Goal: Find specific page/section: Find specific page/section

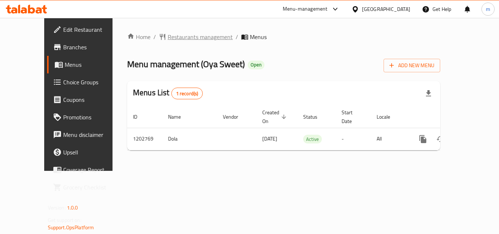
click at [182, 37] on span "Restaurants management" at bounding box center [200, 37] width 65 height 9
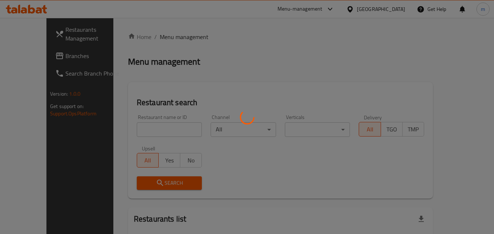
click at [137, 128] on div at bounding box center [247, 117] width 494 height 234
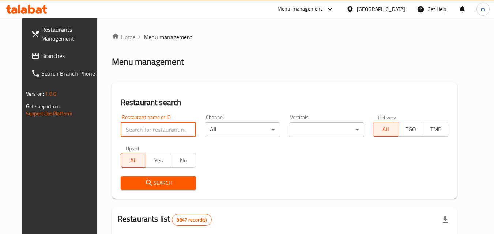
click at [137, 128] on input "search" at bounding box center [158, 129] width 75 height 15
paste input "669325"
type input "669325"
click button "Search" at bounding box center [158, 183] width 75 height 14
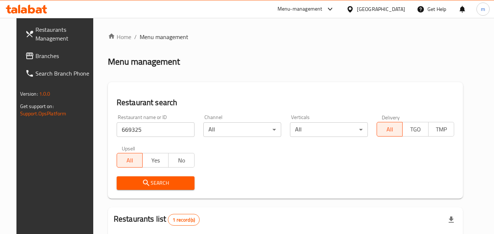
click at [156, 185] on span "Search" at bounding box center [155, 183] width 66 height 9
click at [156, 184] on span "Search" at bounding box center [155, 183] width 66 height 9
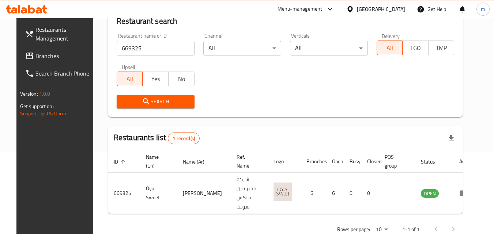
scroll to position [85, 0]
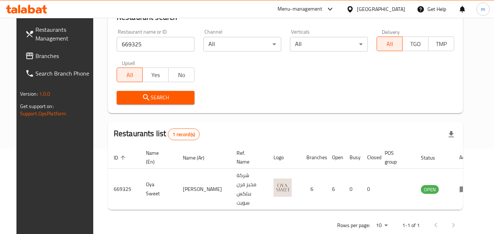
click at [391, 9] on div "[GEOGRAPHIC_DATA]" at bounding box center [381, 9] width 48 height 8
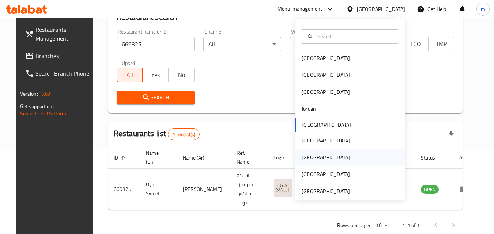
click at [310, 154] on div "[GEOGRAPHIC_DATA]" at bounding box center [326, 157] width 60 height 17
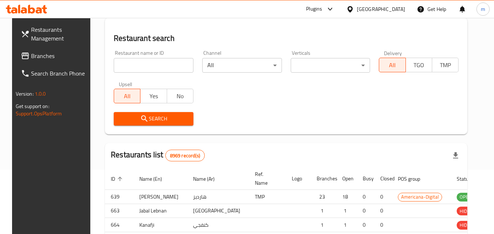
scroll to position [85, 0]
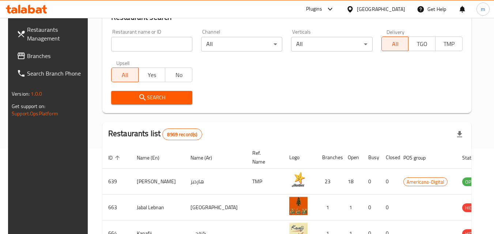
click at [31, 58] on span "Branches" at bounding box center [56, 56] width 58 height 9
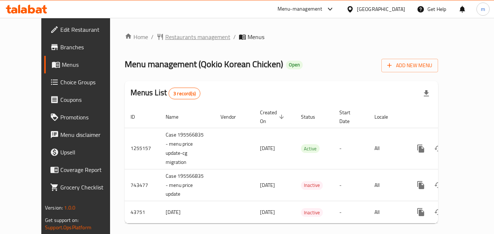
click at [165, 34] on span "Restaurants management" at bounding box center [197, 37] width 65 height 9
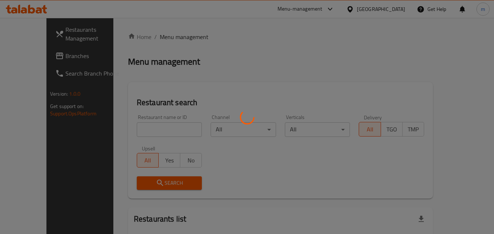
click at [129, 132] on div at bounding box center [247, 117] width 494 height 234
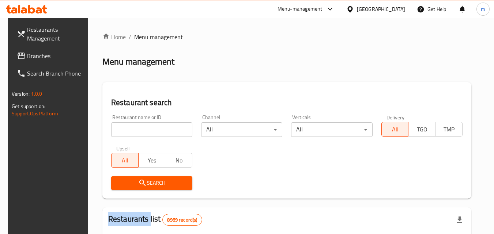
click at [129, 132] on div "Home / Menu management Menu management Restaurant search Restaurant name or ID …" at bounding box center [286, 237] width 369 height 408
click at [129, 132] on input "search" at bounding box center [151, 129] width 81 height 15
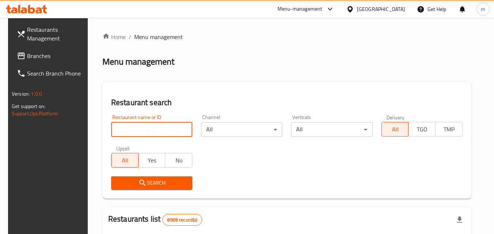
paste input "21646"
type input "21646"
click button "Search" at bounding box center [151, 183] width 81 height 14
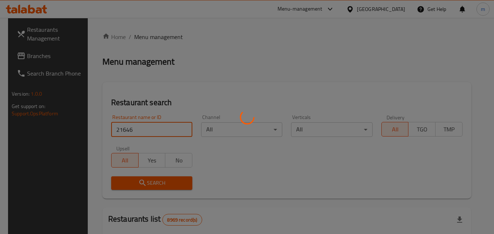
scroll to position [85, 0]
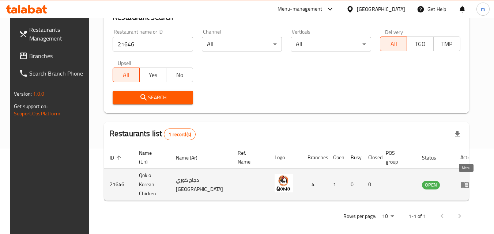
click at [462, 183] on icon "enhanced table" at bounding box center [464, 185] width 8 height 6
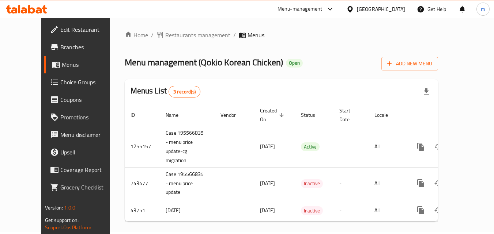
click at [60, 85] on span "Choice Groups" at bounding box center [89, 82] width 58 height 9
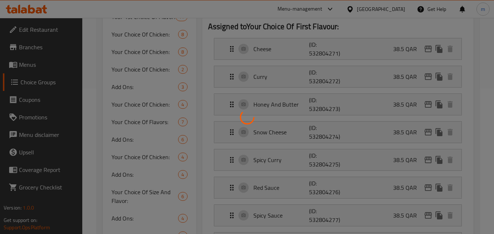
scroll to position [146, 0]
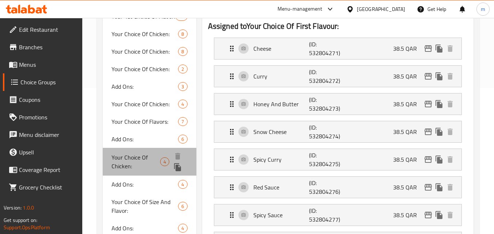
click at [142, 166] on span "Your Choice Of Chicken:" at bounding box center [135, 162] width 48 height 18
type input "Your Choice Of Chicken:"
type input "اختيارك من الدجاج:"
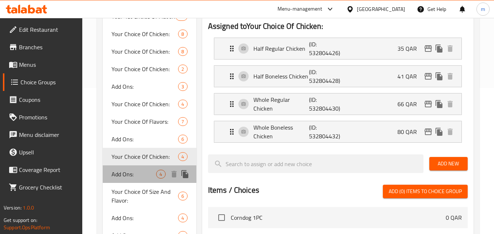
click at [139, 177] on span "Add Ons:" at bounding box center [133, 174] width 45 height 9
type input "Add Ons:"
type input "اضافات:"
type input "0"
type input "4"
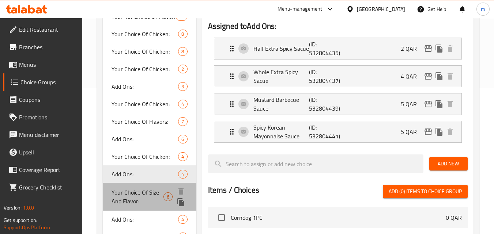
click at [141, 193] on span "Your Choice Of Size And Flavor:" at bounding box center [137, 197] width 52 height 18
type input "Your Choice Of Size And Flavor:"
type input "اختيارك من الحجم و النكهة:"
type input "1"
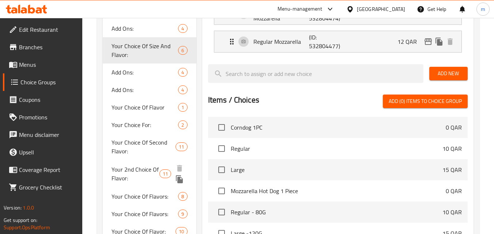
scroll to position [292, 0]
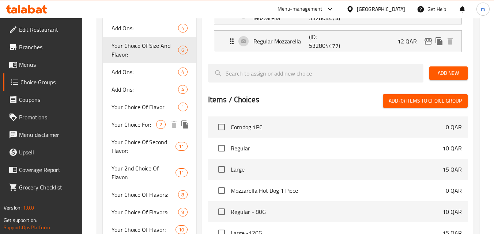
click at [144, 127] on span "Your Choice For:" at bounding box center [133, 124] width 45 height 9
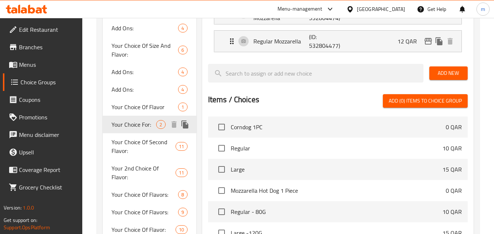
type input "Your Choice For:"
type input "اختيارك ل:"
type input "0"
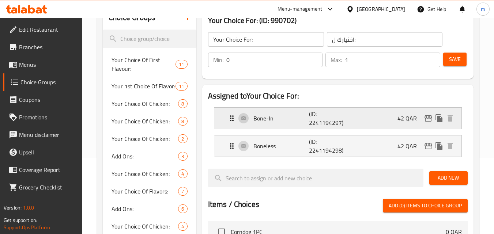
scroll to position [73, 0]
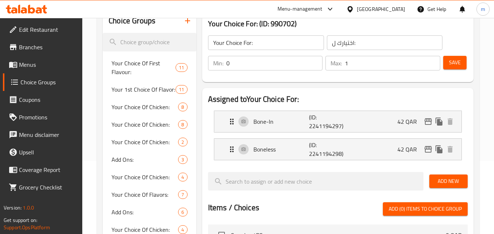
click at [357, 9] on div at bounding box center [351, 9] width 11 height 8
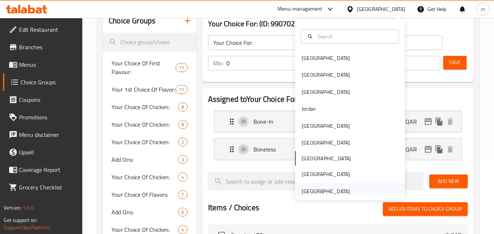
drag, startPoint x: 317, startPoint y: 187, endPoint x: 312, endPoint y: 184, distance: 5.9
click at [312, 184] on div "[GEOGRAPHIC_DATA]" at bounding box center [326, 191] width 60 height 17
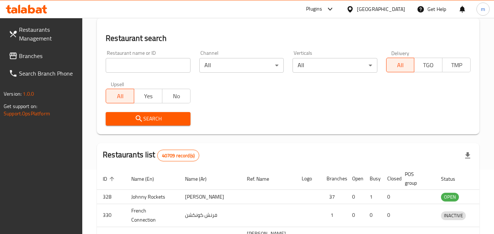
scroll to position [73, 0]
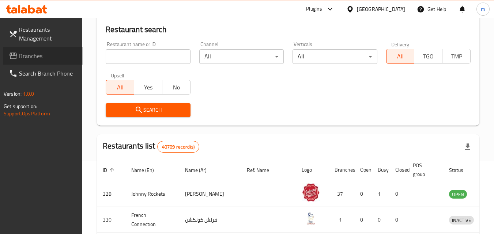
click at [38, 55] on span "Branches" at bounding box center [48, 56] width 58 height 9
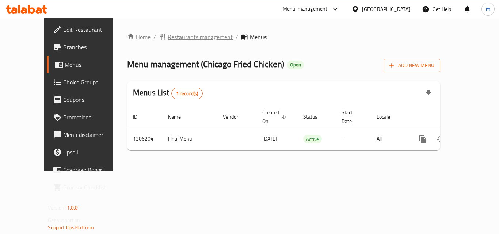
click at [174, 34] on span "Restaurants management" at bounding box center [200, 37] width 65 height 9
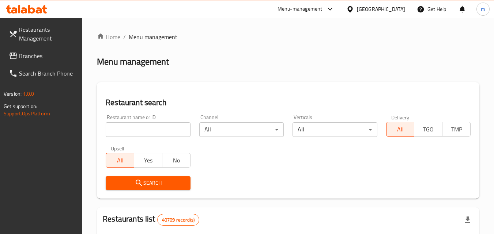
click at [126, 131] on div at bounding box center [247, 117] width 494 height 234
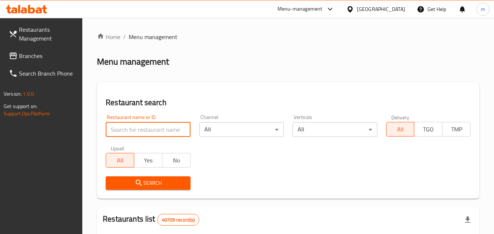
click at [133, 130] on input "search" at bounding box center [148, 129] width 84 height 15
paste input "704017"
type input "704017"
click button "Search" at bounding box center [148, 183] width 84 height 14
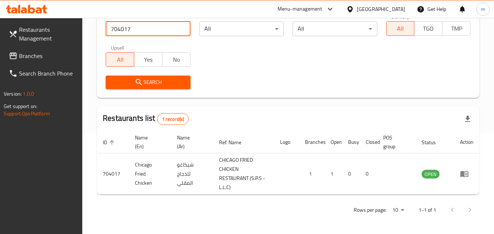
scroll to position [101, 0]
click at [41, 53] on span "Branches" at bounding box center [48, 56] width 58 height 9
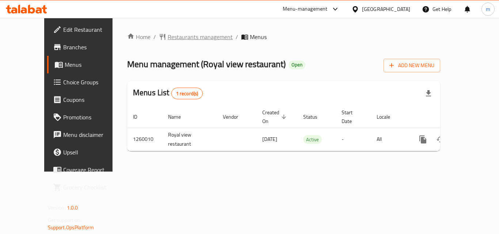
click at [176, 33] on span "Restaurants management" at bounding box center [200, 37] width 65 height 9
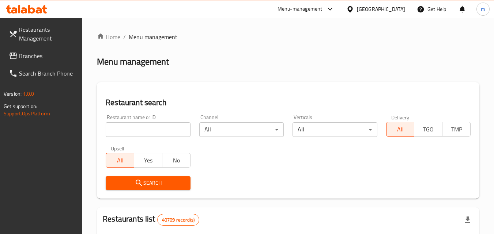
click at [127, 126] on div at bounding box center [247, 117] width 494 height 234
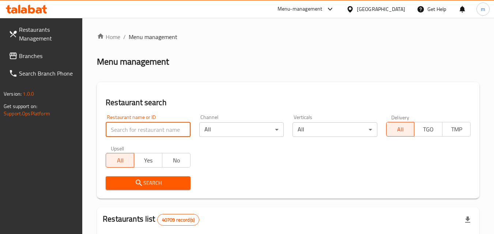
click at [127, 126] on input "search" at bounding box center [148, 129] width 84 height 15
paste input "684803"
type input "684803"
click button "Search" at bounding box center [148, 183] width 84 height 14
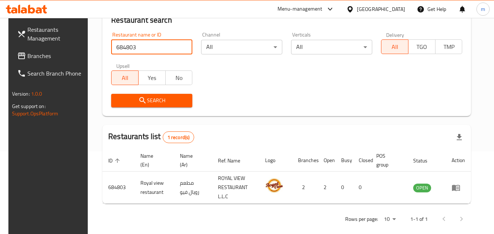
scroll to position [92, 0]
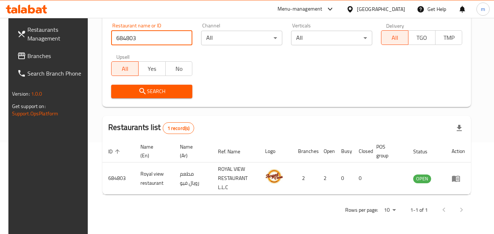
click at [27, 52] on span "Branches" at bounding box center [56, 56] width 58 height 9
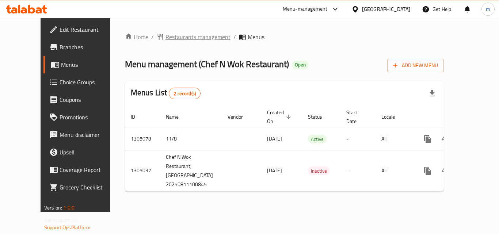
click at [180, 37] on span "Restaurants management" at bounding box center [197, 37] width 65 height 9
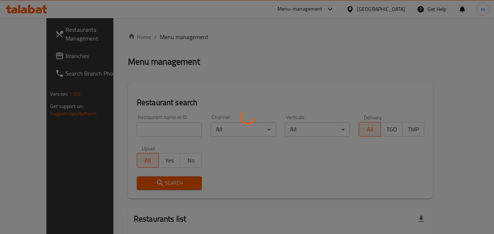
click at [129, 127] on div at bounding box center [247, 117] width 494 height 234
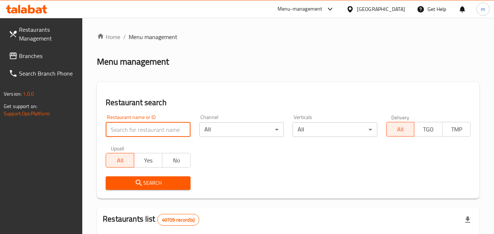
click at [129, 127] on input "search" at bounding box center [148, 129] width 84 height 15
paste input "703534"
type input "703534"
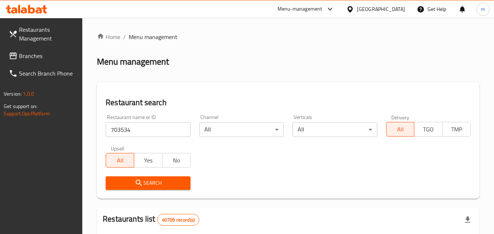
click at [147, 179] on span "Search" at bounding box center [147, 183] width 73 height 9
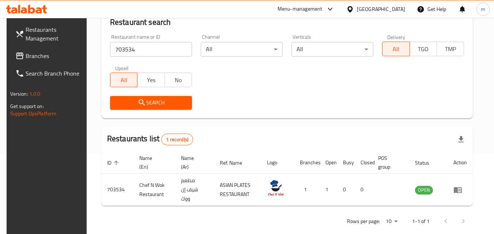
scroll to position [85, 0]
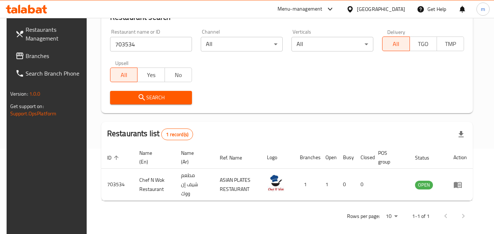
click at [382, 8] on div "[GEOGRAPHIC_DATA]" at bounding box center [381, 9] width 48 height 8
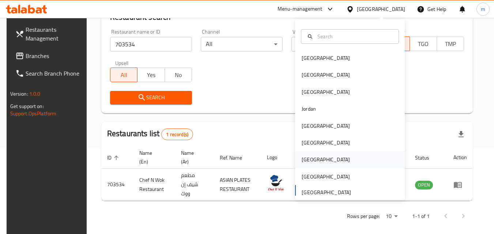
click at [309, 155] on div "[GEOGRAPHIC_DATA]" at bounding box center [326, 159] width 60 height 17
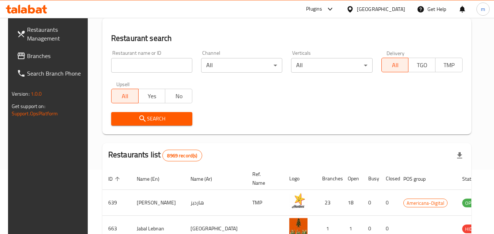
scroll to position [85, 0]
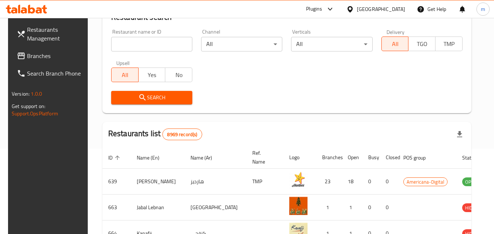
click at [37, 54] on span "Branches" at bounding box center [56, 56] width 58 height 9
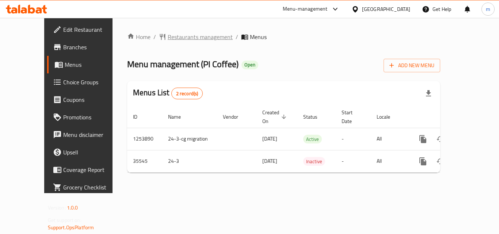
click at [176, 34] on span "Restaurants management" at bounding box center [200, 37] width 65 height 9
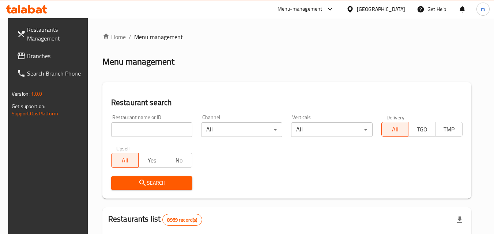
click at [129, 125] on div "Home / Menu management Menu management Restaurant search Restaurant name or ID …" at bounding box center [286, 237] width 369 height 408
click at [129, 125] on input "search" at bounding box center [151, 129] width 81 height 15
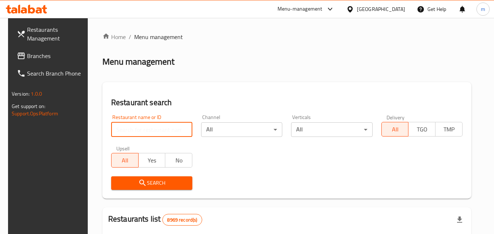
paste input "18351"
type input "18351"
click button "Search" at bounding box center [151, 183] width 81 height 14
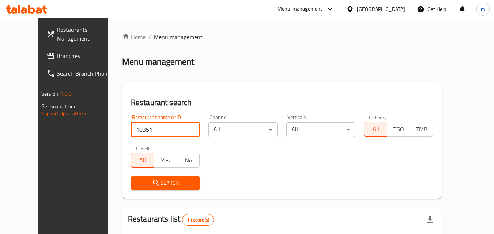
click at [169, 179] on span "Search" at bounding box center [165, 183] width 57 height 9
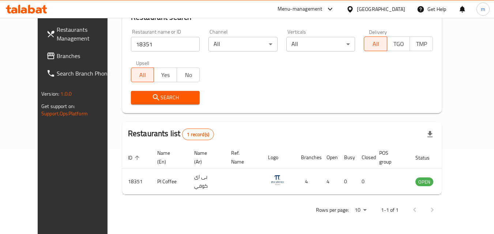
click at [394, 9] on div "[GEOGRAPHIC_DATA]" at bounding box center [381, 9] width 48 height 8
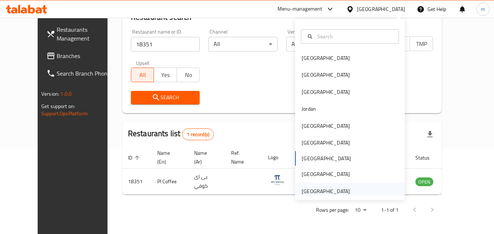
click at [324, 187] on div "[GEOGRAPHIC_DATA]" at bounding box center [325, 191] width 48 height 8
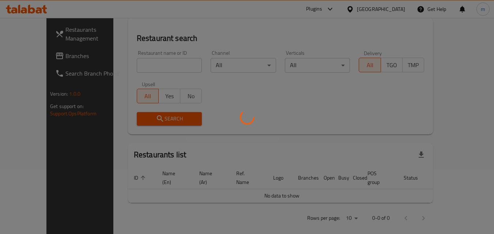
scroll to position [85, 0]
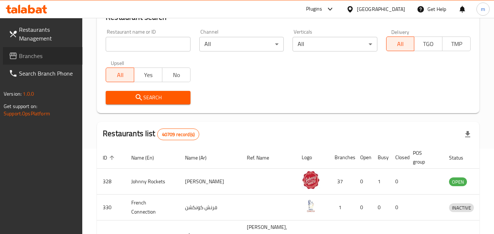
click at [32, 57] on span "Branches" at bounding box center [48, 56] width 58 height 9
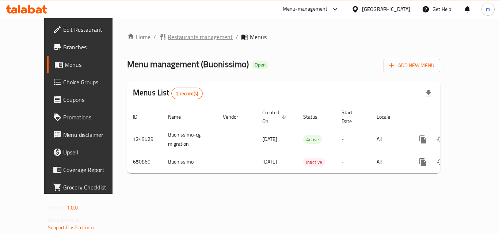
click at [168, 40] on span "Restaurants management" at bounding box center [200, 37] width 65 height 9
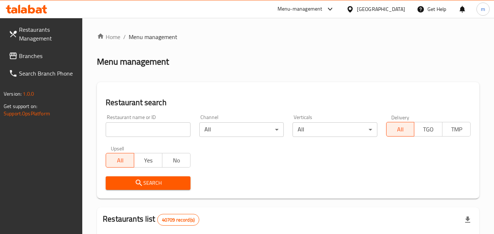
click at [128, 128] on div at bounding box center [247, 117] width 494 height 234
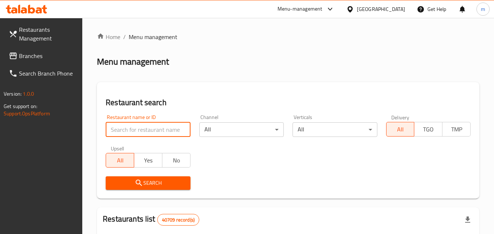
click at [128, 128] on input "search" at bounding box center [148, 129] width 84 height 15
paste input "641257"
type input "641257"
click button "Search" at bounding box center [148, 183] width 84 height 14
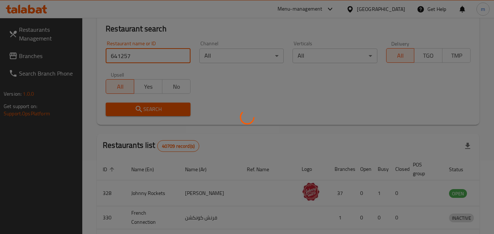
scroll to position [85, 0]
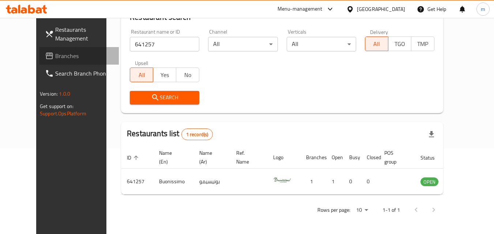
click at [55, 55] on span "Branches" at bounding box center [84, 56] width 58 height 9
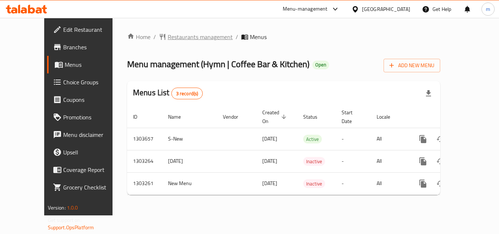
click at [172, 39] on span "Restaurants management" at bounding box center [200, 37] width 65 height 9
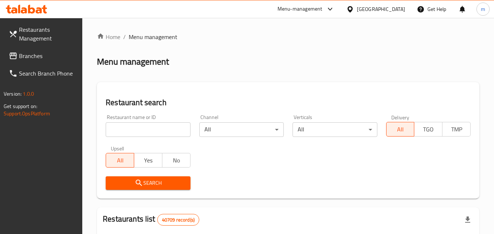
click at [136, 127] on input "search" at bounding box center [148, 129] width 84 height 15
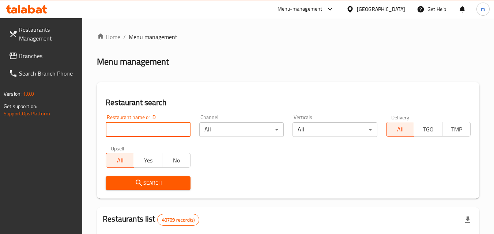
paste input "702708"
type input "702708"
click button "Search" at bounding box center [148, 183] width 84 height 14
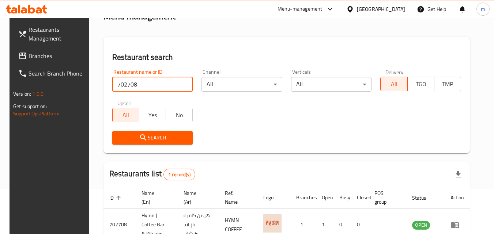
scroll to position [85, 0]
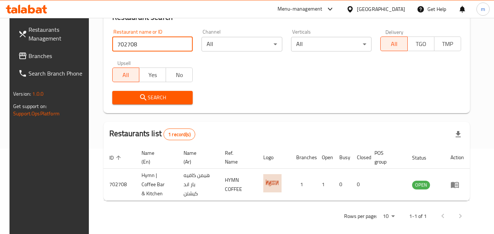
click at [38, 59] on span "Branches" at bounding box center [57, 56] width 58 height 9
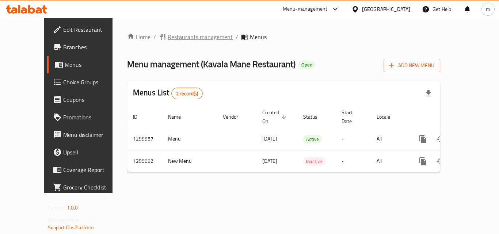
click at [183, 35] on span "Restaurants management" at bounding box center [200, 37] width 65 height 9
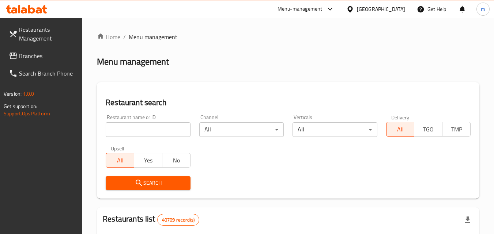
click at [124, 126] on input "search" at bounding box center [148, 129] width 84 height 15
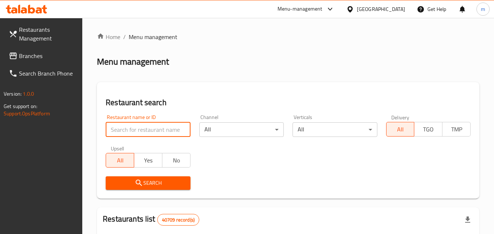
paste input "699795"
type input "699795"
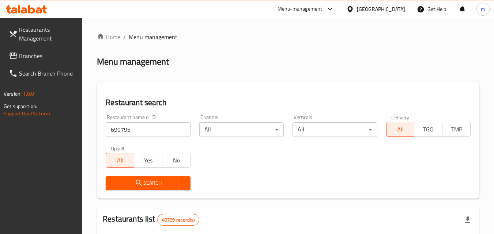
click at [137, 181] on icon "submit" at bounding box center [139, 183] width 6 height 6
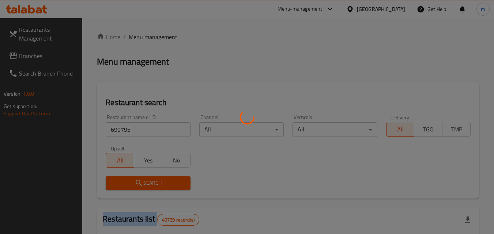
click at [137, 181] on div at bounding box center [247, 117] width 494 height 234
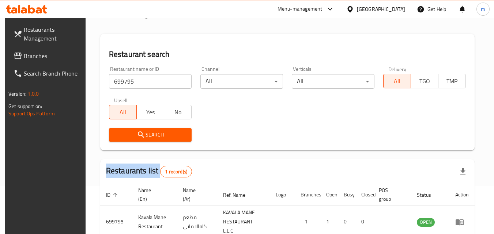
scroll to position [92, 0]
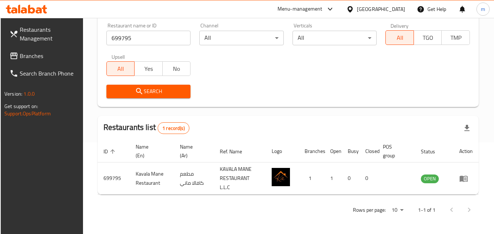
click at [354, 7] on div at bounding box center [351, 9] width 11 height 8
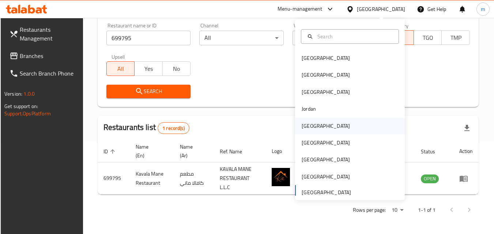
click at [304, 126] on div "[GEOGRAPHIC_DATA]" at bounding box center [325, 126] width 48 height 8
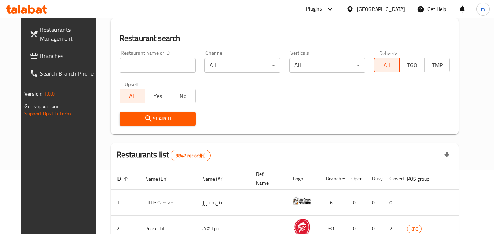
scroll to position [92, 0]
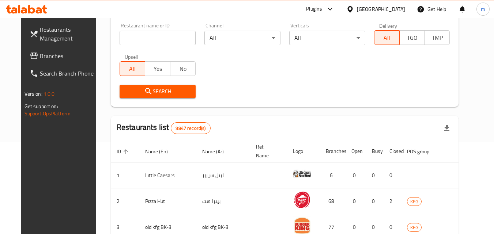
click at [50, 56] on span "Branches" at bounding box center [69, 56] width 58 height 9
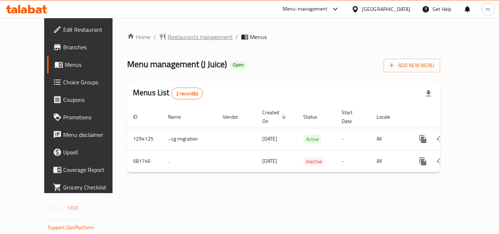
click at [173, 38] on span "Restaurants management" at bounding box center [200, 37] width 65 height 9
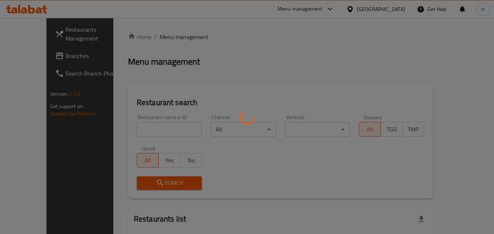
click at [136, 126] on div at bounding box center [247, 117] width 494 height 234
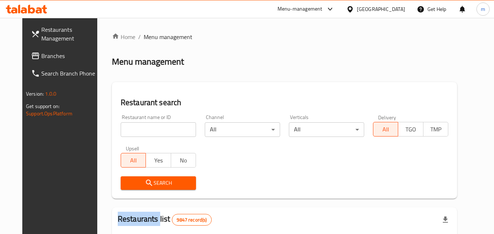
click at [136, 126] on div "Home / Menu management Menu management Restaurant search Restaurant name or ID …" at bounding box center [284, 232] width 345 height 399
click at [136, 126] on input "search" at bounding box center [158, 129] width 75 height 15
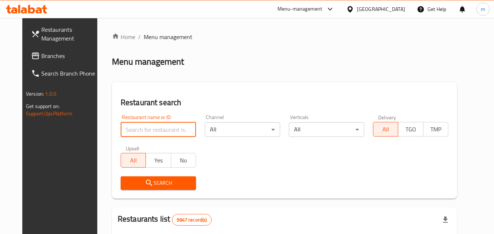
paste input "636874"
type input "636874"
click button "Search" at bounding box center [158, 183] width 75 height 14
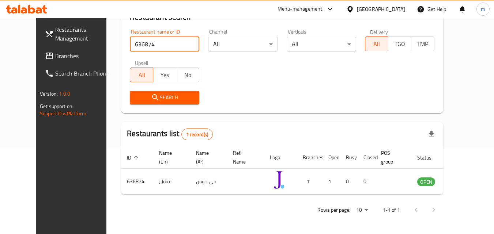
scroll to position [85, 0]
click at [55, 55] on span "Branches" at bounding box center [84, 56] width 58 height 9
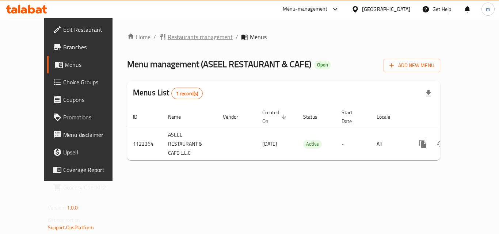
click at [182, 34] on span "Restaurants management" at bounding box center [200, 37] width 65 height 9
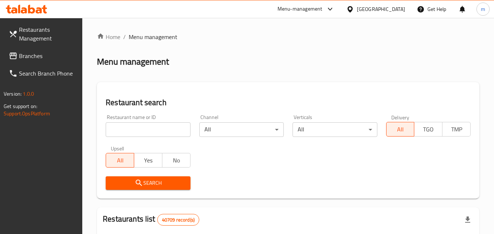
click at [132, 130] on div at bounding box center [247, 117] width 494 height 234
click at [132, 130] on input "search" at bounding box center [148, 129] width 84 height 15
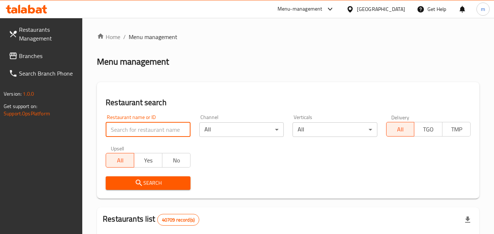
paste input "666030"
type input "666030"
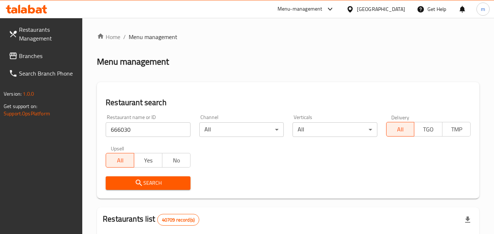
click at [151, 178] on button "Search" at bounding box center [148, 183] width 84 height 14
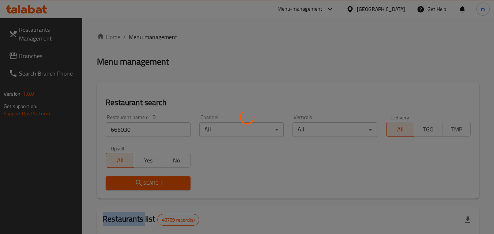
click at [151, 178] on div at bounding box center [247, 117] width 494 height 234
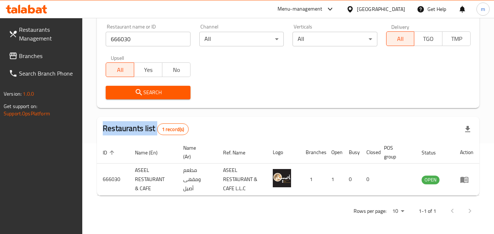
scroll to position [92, 0]
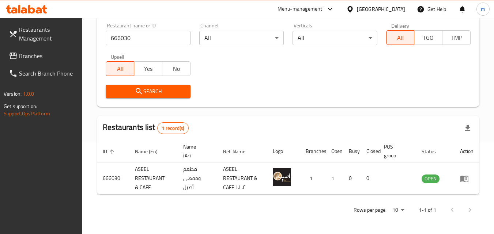
click at [381, 10] on div "[GEOGRAPHIC_DATA]" at bounding box center [381, 9] width 48 height 8
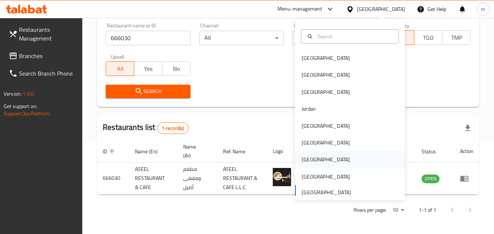
click at [302, 161] on div "[GEOGRAPHIC_DATA]" at bounding box center [325, 160] width 48 height 8
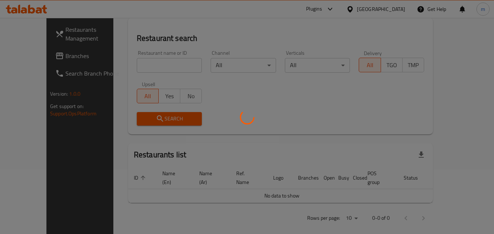
scroll to position [92, 0]
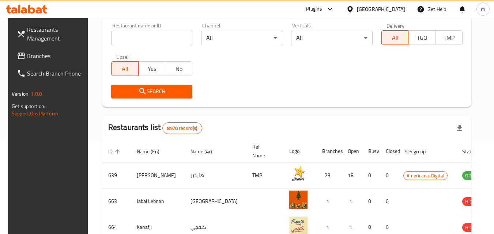
click at [30, 60] on span "Branches" at bounding box center [56, 56] width 58 height 9
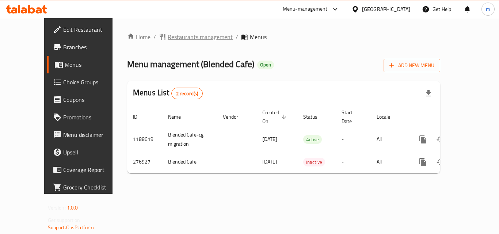
click at [180, 36] on span "Restaurants management" at bounding box center [200, 37] width 65 height 9
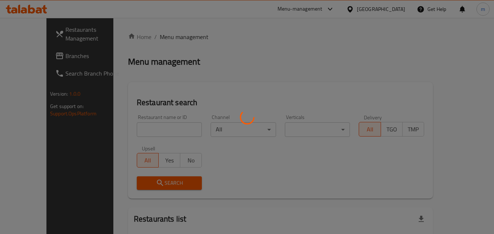
click at [145, 130] on div at bounding box center [247, 117] width 494 height 234
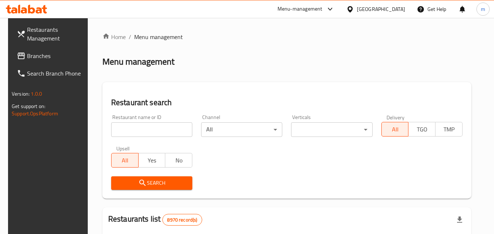
click at [145, 130] on input "search" at bounding box center [151, 129] width 81 height 15
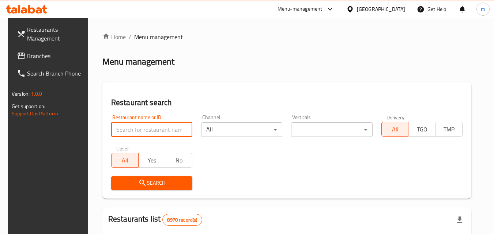
paste input "628052"
type input "628052"
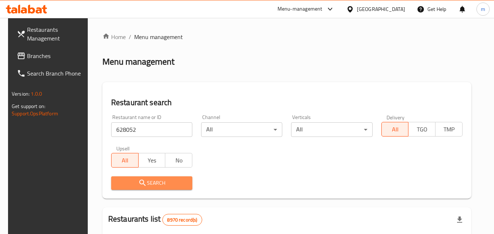
click at [145, 181] on span "Search" at bounding box center [151, 183] width 69 height 9
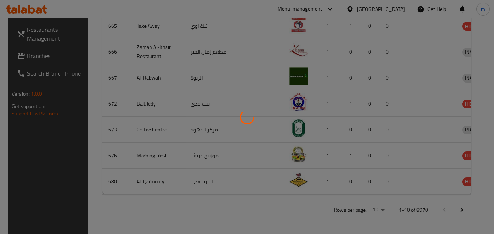
scroll to position [85, 0]
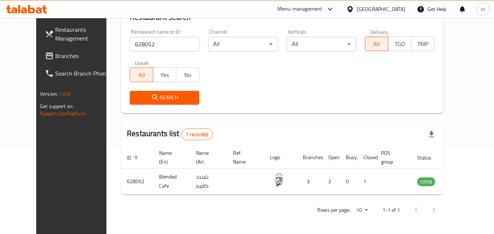
click at [393, 11] on div "[GEOGRAPHIC_DATA]" at bounding box center [381, 9] width 48 height 8
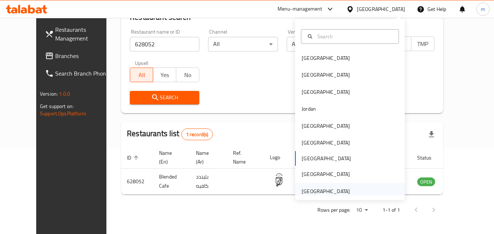
click at [324, 190] on div "[GEOGRAPHIC_DATA]" at bounding box center [325, 191] width 48 height 8
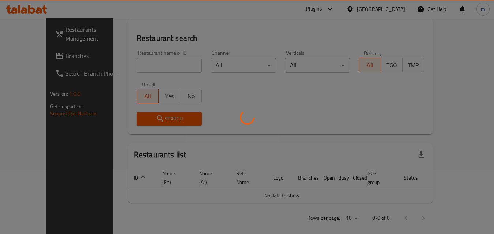
scroll to position [85, 0]
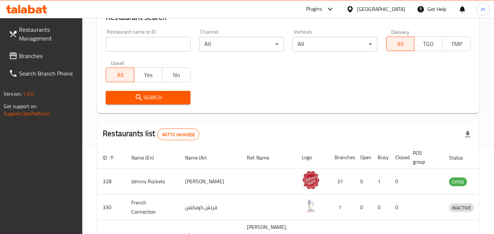
click at [30, 57] on span "Branches" at bounding box center [48, 56] width 58 height 9
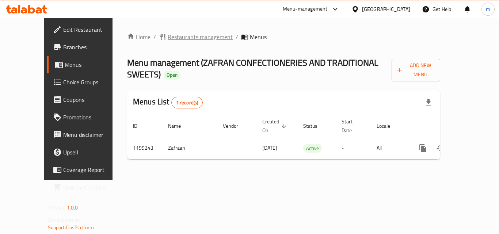
click at [177, 37] on span "Restaurants management" at bounding box center [200, 37] width 65 height 9
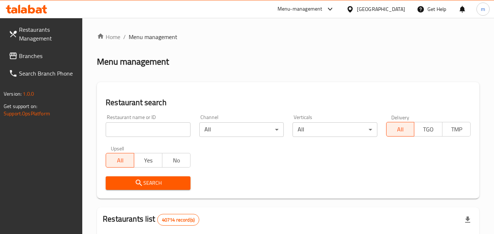
click at [134, 128] on div at bounding box center [247, 117] width 494 height 234
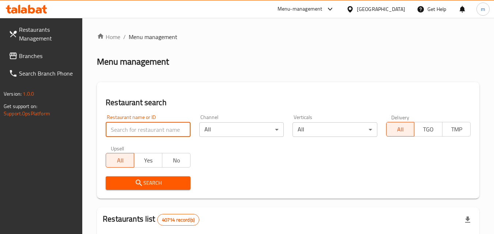
click at [134, 128] on input "search" at bounding box center [148, 129] width 84 height 15
paste input "668272"
type input "668272"
click button "Search" at bounding box center [148, 183] width 84 height 14
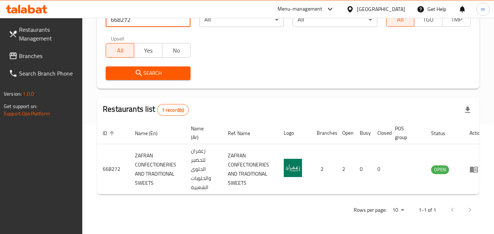
scroll to position [0, 9]
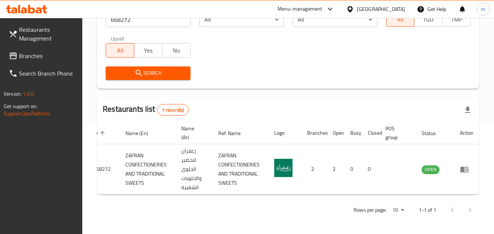
click at [370, 3] on div "[GEOGRAPHIC_DATA]" at bounding box center [375, 9] width 71 height 18
click at [376, 7] on div "[GEOGRAPHIC_DATA]" at bounding box center [381, 9] width 48 height 8
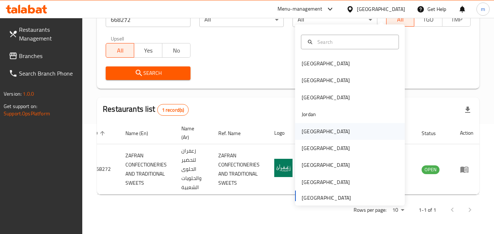
click at [309, 128] on div "[GEOGRAPHIC_DATA]" at bounding box center [325, 131] width 48 height 8
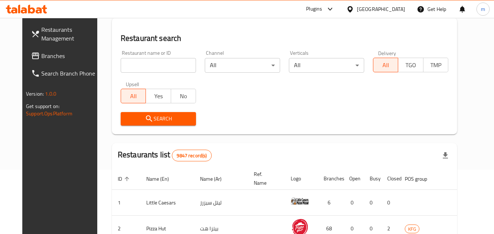
scroll to position [115, 0]
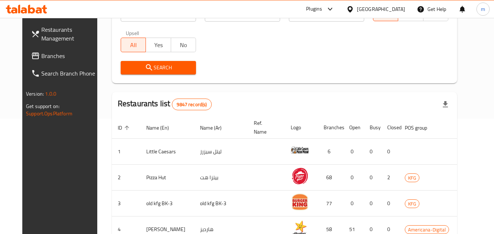
click at [41, 52] on span "Branches" at bounding box center [70, 56] width 58 height 9
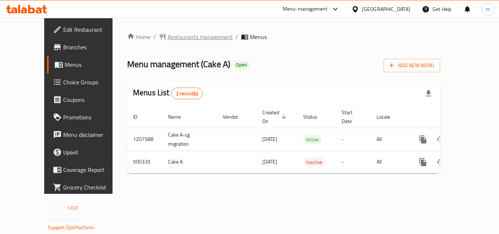
click at [179, 39] on span "Restaurants management" at bounding box center [200, 37] width 65 height 9
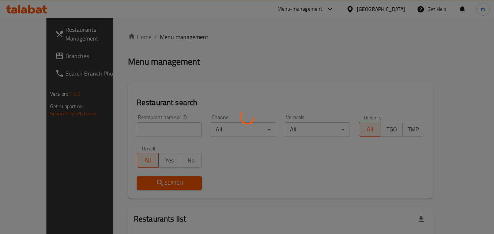
click at [133, 130] on div at bounding box center [247, 117] width 494 height 234
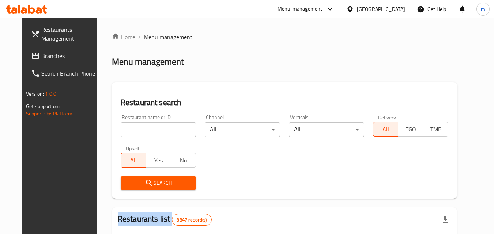
click at [133, 130] on div at bounding box center [247, 117] width 494 height 234
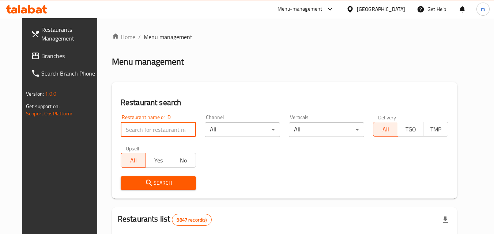
click at [133, 130] on input "search" at bounding box center [158, 129] width 75 height 15
paste input "634562"
type input "634562"
click button "Search" at bounding box center [158, 183] width 75 height 14
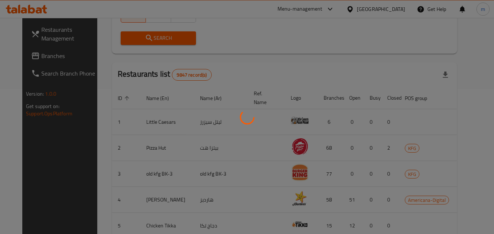
scroll to position [85, 0]
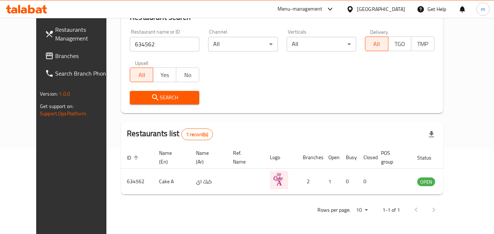
click at [357, 7] on div at bounding box center [351, 9] width 11 height 8
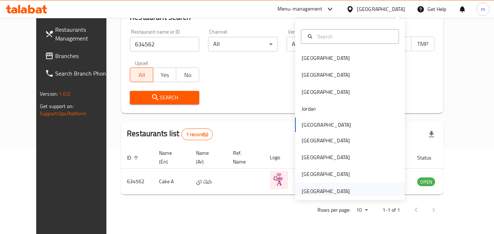
click at [329, 192] on div "[GEOGRAPHIC_DATA]" at bounding box center [326, 191] width 60 height 17
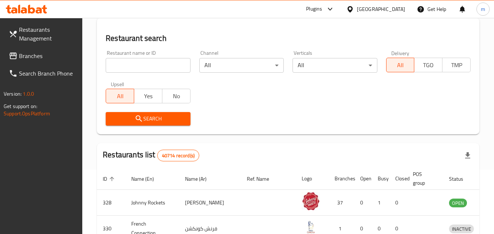
scroll to position [85, 0]
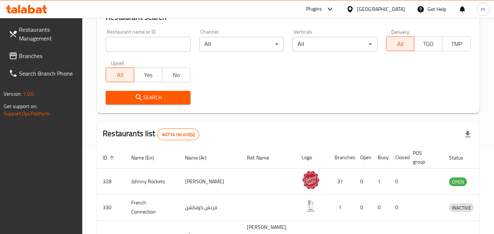
drag, startPoint x: 15, startPoint y: 55, endPoint x: 23, endPoint y: 86, distance: 31.7
click at [15, 55] on icon at bounding box center [13, 56] width 9 height 9
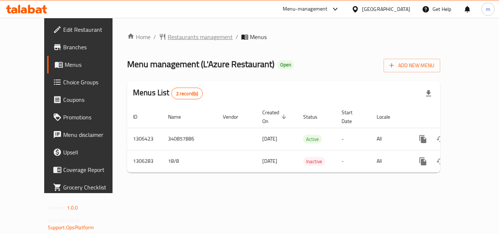
click at [172, 34] on span "Restaurants management" at bounding box center [200, 37] width 65 height 9
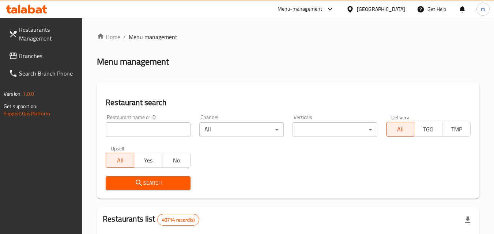
click at [136, 130] on input "search" at bounding box center [148, 129] width 84 height 15
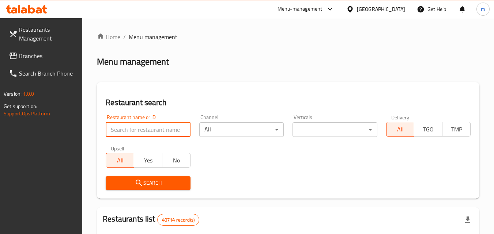
click at [136, 130] on input "search" at bounding box center [148, 129] width 84 height 15
paste input "704005"
type input "704005"
click button "Search" at bounding box center [148, 183] width 84 height 14
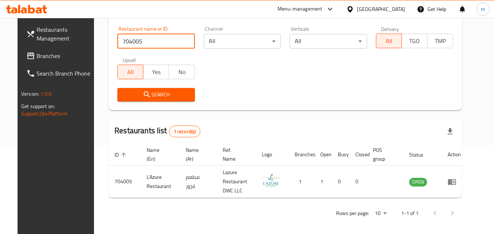
scroll to position [92, 0]
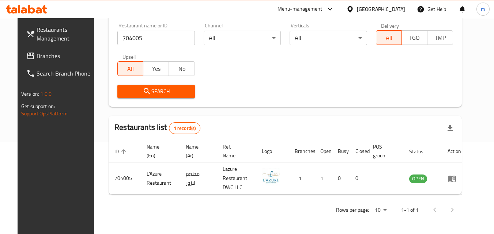
drag, startPoint x: 368, startPoint y: 9, endPoint x: 365, endPoint y: 17, distance: 9.2
click at [368, 9] on div "[GEOGRAPHIC_DATA]" at bounding box center [381, 9] width 48 height 8
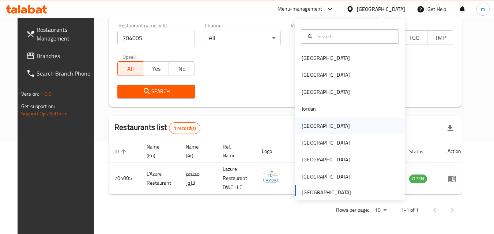
click at [302, 127] on div "[GEOGRAPHIC_DATA]" at bounding box center [325, 126] width 48 height 8
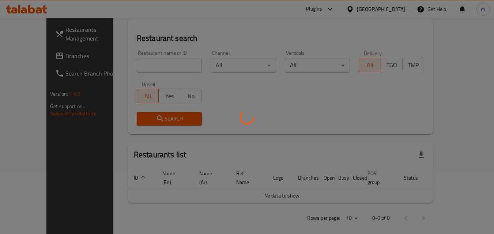
scroll to position [92, 0]
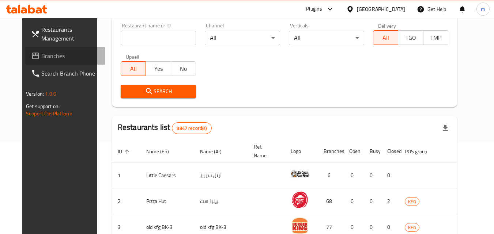
click at [41, 57] on span "Branches" at bounding box center [70, 56] width 58 height 9
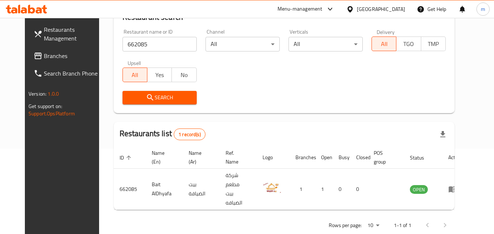
scroll to position [85, 0]
click at [394, 4] on div "[GEOGRAPHIC_DATA]" at bounding box center [375, 9] width 71 height 18
click at [394, 11] on div "Kuwait" at bounding box center [381, 9] width 48 height 8
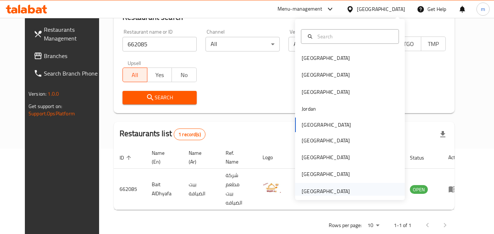
click at [331, 190] on div "[GEOGRAPHIC_DATA]" at bounding box center [325, 191] width 48 height 8
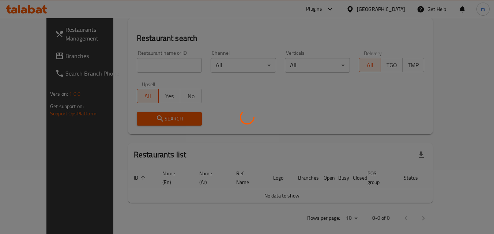
scroll to position [85, 0]
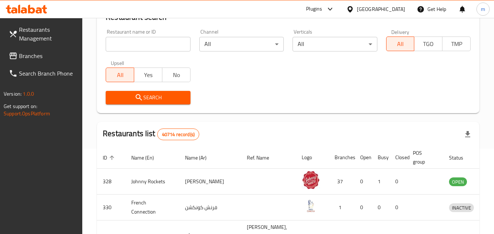
click at [34, 49] on link "Branches" at bounding box center [43, 56] width 80 height 18
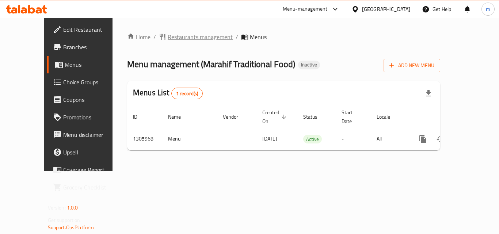
click at [176, 39] on span "Restaurants management" at bounding box center [200, 37] width 65 height 9
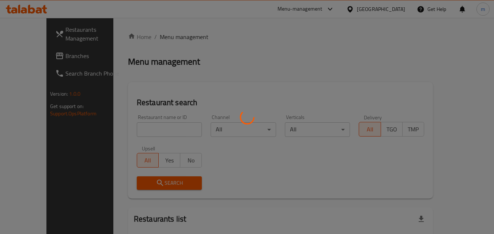
click at [130, 127] on div at bounding box center [247, 117] width 494 height 234
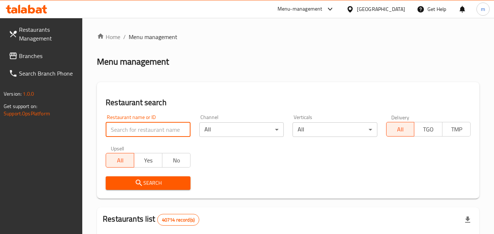
click at [130, 127] on input "search" at bounding box center [148, 129] width 84 height 15
paste input "703913"
type input "703913"
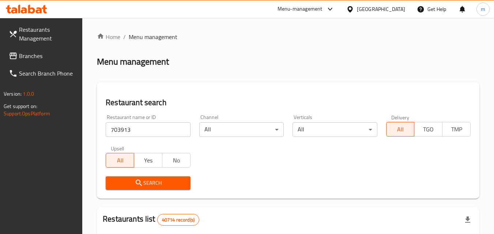
click at [145, 177] on button "Search" at bounding box center [148, 183] width 84 height 14
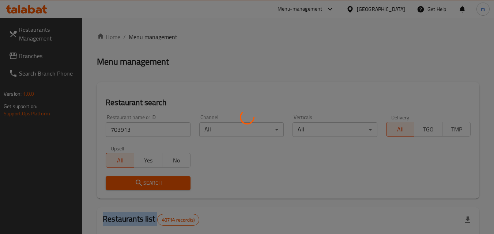
click at [145, 177] on div at bounding box center [247, 117] width 494 height 234
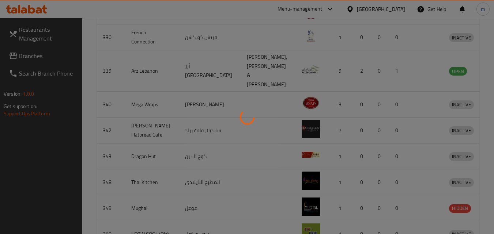
scroll to position [92, 0]
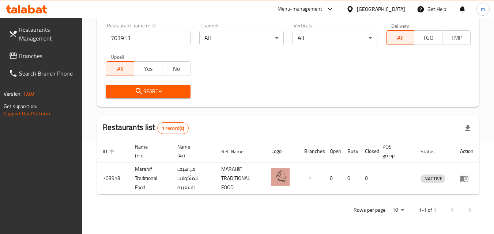
click at [386, 8] on div "[GEOGRAPHIC_DATA]" at bounding box center [381, 9] width 48 height 8
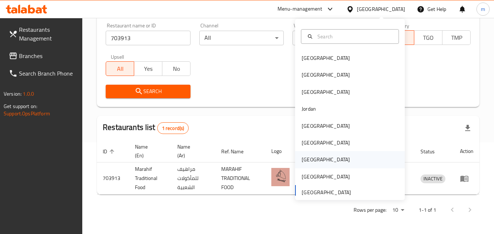
click at [302, 160] on div "[GEOGRAPHIC_DATA]" at bounding box center [325, 160] width 48 height 8
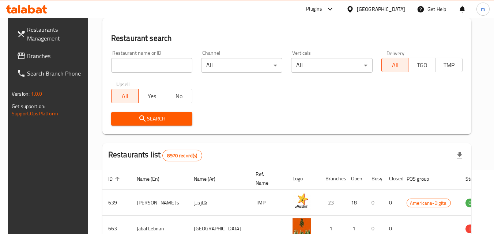
scroll to position [92, 0]
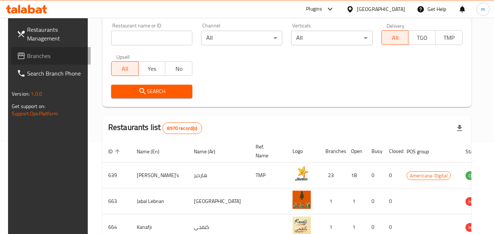
click at [34, 57] on span "Branches" at bounding box center [56, 56] width 58 height 9
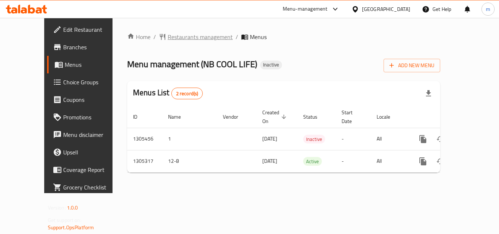
click at [178, 35] on span "Restaurants management" at bounding box center [200, 37] width 65 height 9
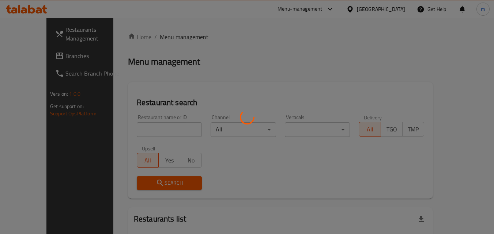
click at [141, 126] on div at bounding box center [247, 117] width 494 height 234
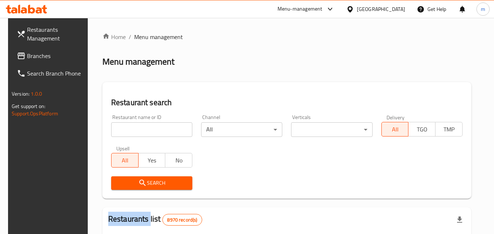
click at [141, 126] on div "Home / Menu management Menu management Restaurant search Restaurant name or ID …" at bounding box center [286, 237] width 369 height 408
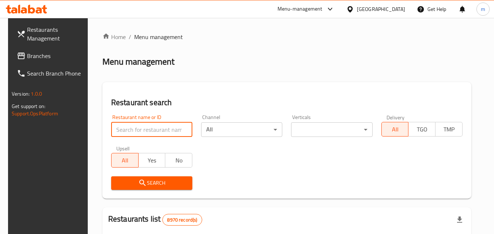
click at [141, 126] on input "search" at bounding box center [151, 129] width 81 height 15
paste input "703627"
type input "703627"
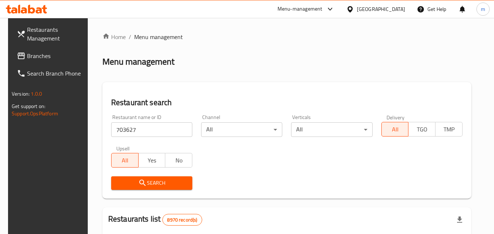
click at [161, 184] on span "Search" at bounding box center [151, 183] width 69 height 9
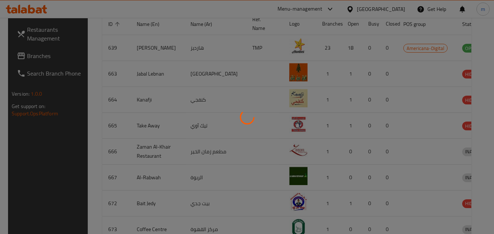
scroll to position [85, 0]
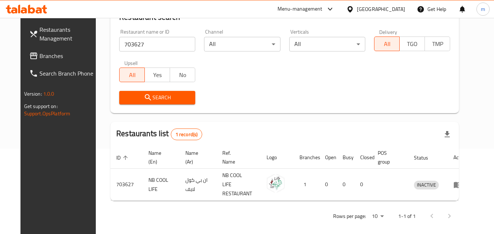
click at [39, 54] on span "Branches" at bounding box center [68, 56] width 58 height 9
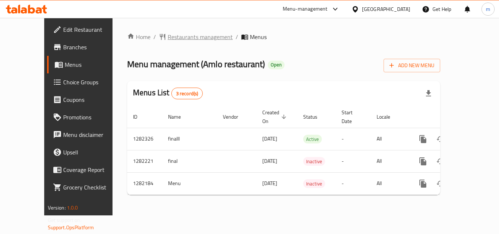
click at [180, 33] on span "Restaurants management" at bounding box center [200, 37] width 65 height 9
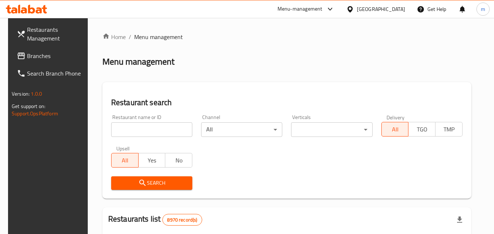
click at [136, 126] on input "search" at bounding box center [151, 129] width 81 height 15
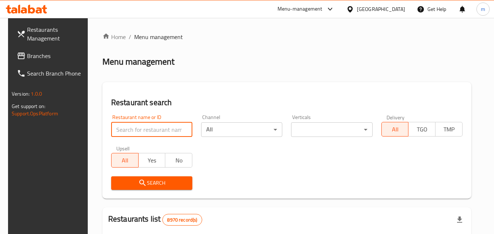
paste input "694704"
type input "694704"
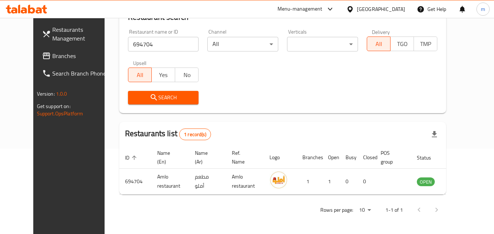
scroll to position [85, 0]
click at [402, 8] on div "Qatar" at bounding box center [381, 9] width 48 height 8
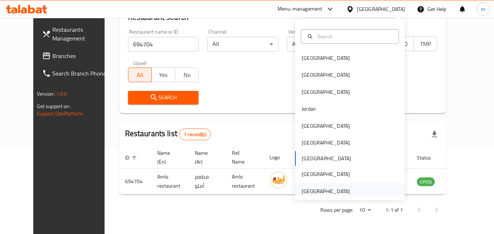
click at [334, 192] on div "[GEOGRAPHIC_DATA]" at bounding box center [325, 191] width 48 height 8
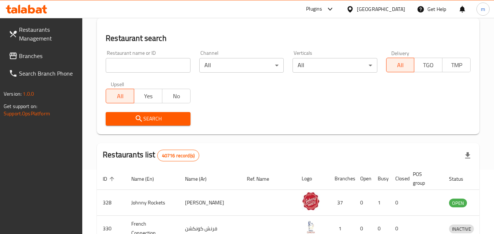
scroll to position [85, 0]
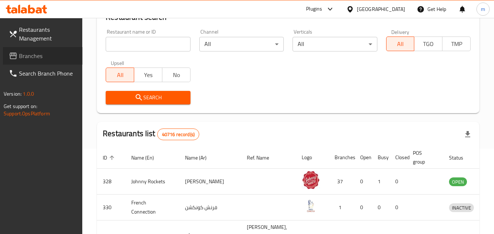
click at [33, 56] on span "Branches" at bounding box center [48, 56] width 58 height 9
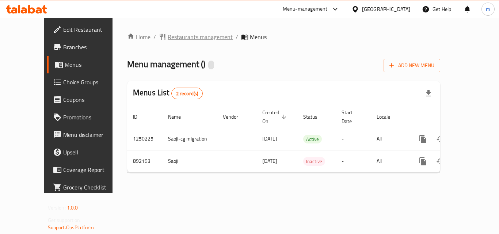
click at [172, 38] on span "Restaurants management" at bounding box center [200, 37] width 65 height 9
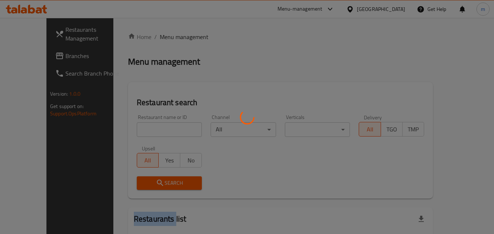
click at [172, 38] on div at bounding box center [247, 117] width 494 height 234
click at [123, 126] on div at bounding box center [247, 117] width 494 height 234
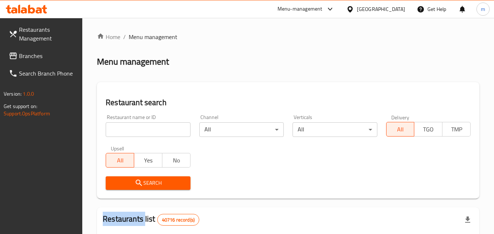
click at [123, 126] on input "search" at bounding box center [148, 129] width 84 height 15
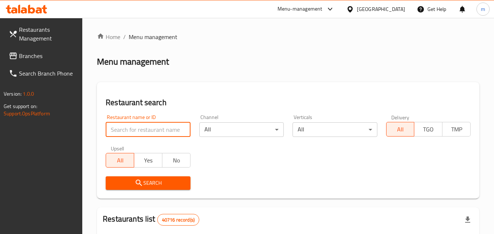
paste input "657946"
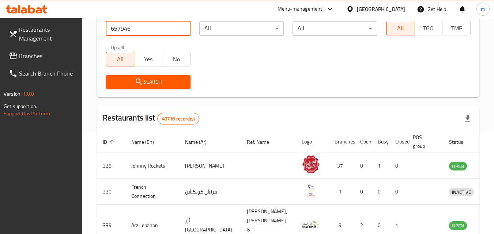
scroll to position [73, 0]
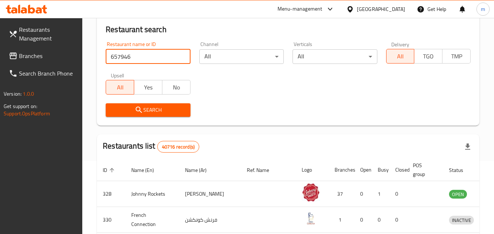
type input "657946"
click at [149, 104] on button "Search" at bounding box center [148, 110] width 84 height 14
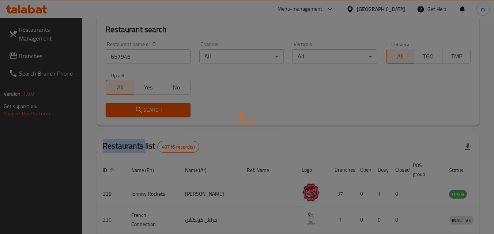
click at [149, 104] on div at bounding box center [247, 117] width 494 height 234
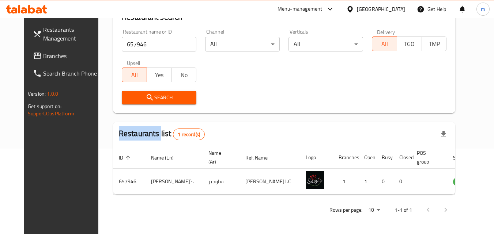
scroll to position [85, 0]
click at [43, 58] on span "Branches" at bounding box center [72, 56] width 58 height 9
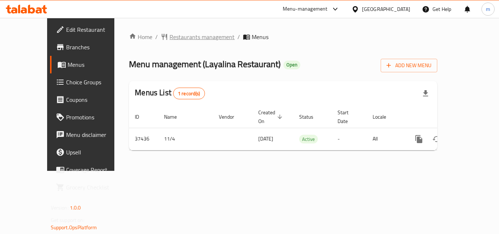
click at [171, 35] on span "Restaurants management" at bounding box center [201, 37] width 65 height 9
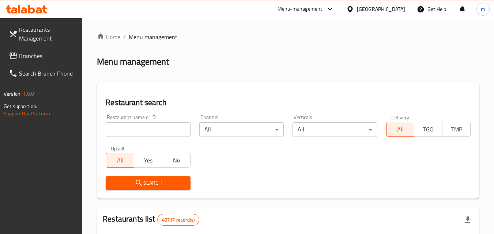
click at [132, 125] on input "search" at bounding box center [148, 129] width 84 height 15
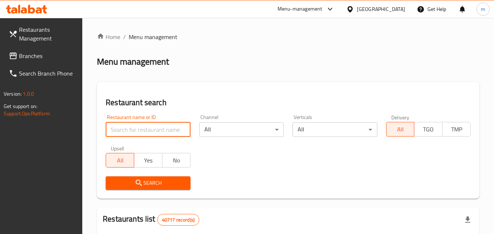
paste input "19436"
type input "19436"
click button "Search" at bounding box center [148, 183] width 84 height 14
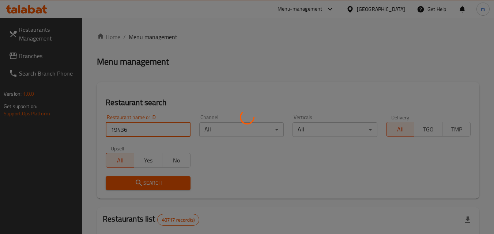
scroll to position [85, 0]
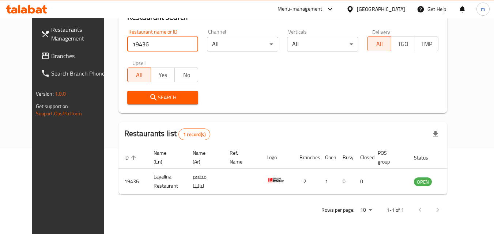
click at [51, 53] on span "Branches" at bounding box center [80, 56] width 58 height 9
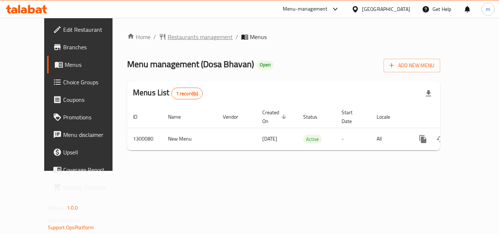
click at [172, 40] on span "Restaurants management" at bounding box center [200, 37] width 65 height 9
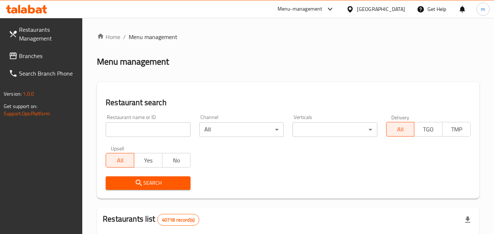
click at [140, 130] on div at bounding box center [247, 117] width 494 height 234
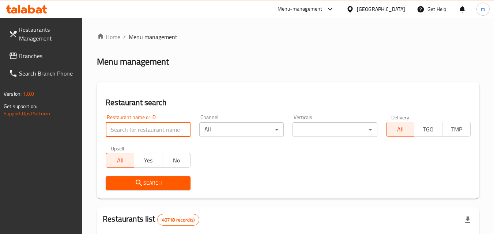
click at [140, 130] on input "search" at bounding box center [148, 129] width 84 height 15
paste input "701510"
type input "701510"
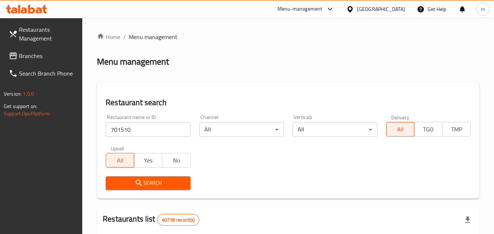
click at [164, 179] on span "Search" at bounding box center [147, 183] width 73 height 9
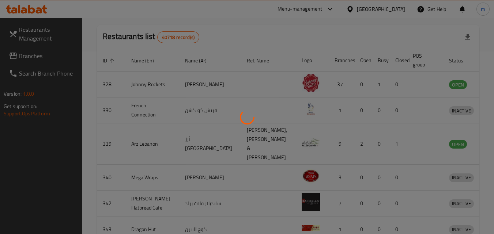
scroll to position [85, 0]
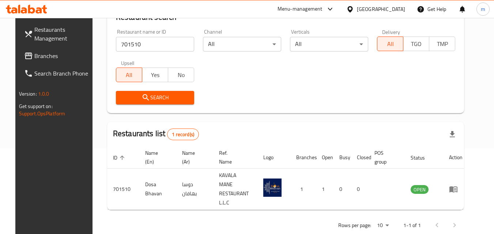
click at [34, 53] on span "Branches" at bounding box center [63, 56] width 58 height 9
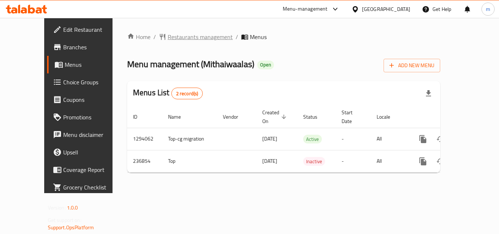
click at [168, 37] on span "Restaurants management" at bounding box center [200, 37] width 65 height 9
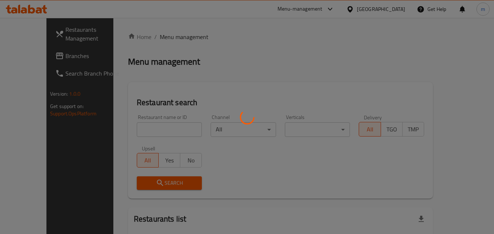
click at [136, 129] on div at bounding box center [247, 117] width 494 height 234
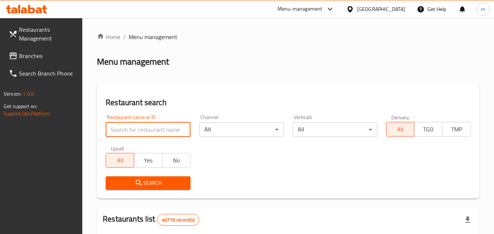
click at [136, 129] on input "search" at bounding box center [148, 129] width 84 height 15
paste input "626664"
type input "626664"
click button "Search" at bounding box center [148, 183] width 84 height 14
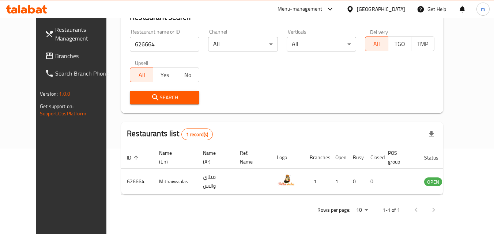
scroll to position [85, 0]
click at [372, 7] on div "[GEOGRAPHIC_DATA]" at bounding box center [381, 9] width 48 height 8
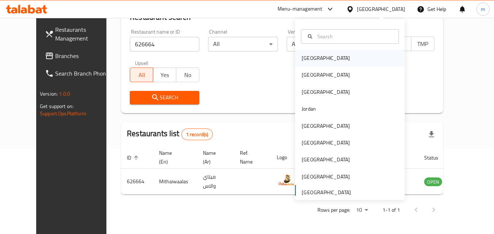
click at [309, 62] on div "[GEOGRAPHIC_DATA]" at bounding box center [325, 58] width 48 height 8
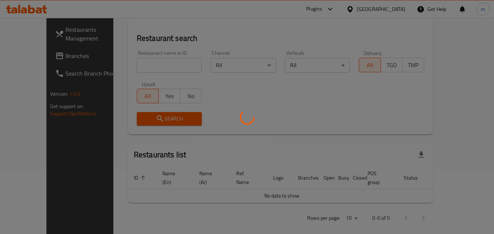
scroll to position [85, 0]
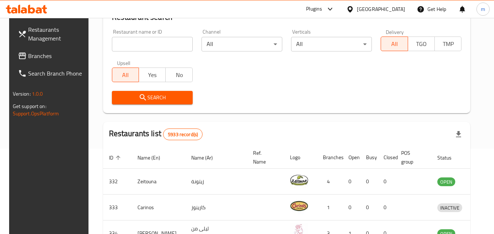
click at [158, 61] on div "All Yes No" at bounding box center [152, 71] width 81 height 22
click at [28, 56] on span "Branches" at bounding box center [57, 56] width 58 height 9
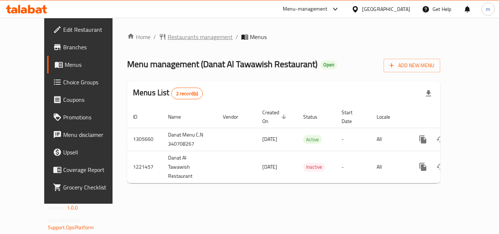
click at [175, 35] on span "Restaurants management" at bounding box center [200, 37] width 65 height 9
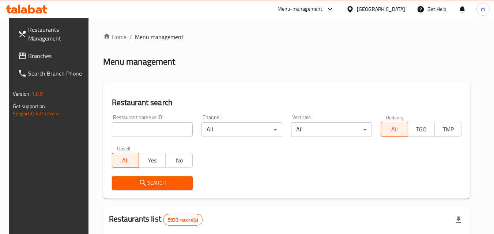
click at [131, 132] on input "search" at bounding box center [152, 129] width 81 height 15
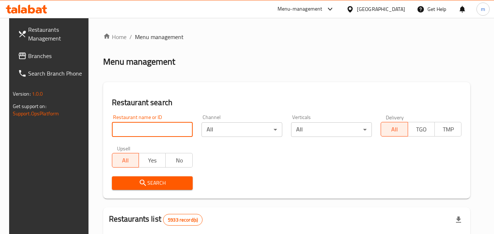
paste input "673795"
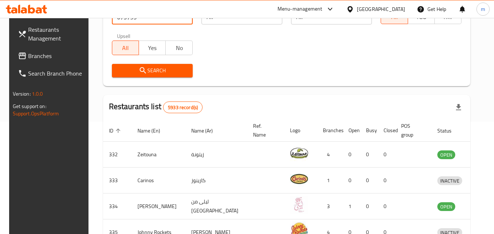
scroll to position [110, 0]
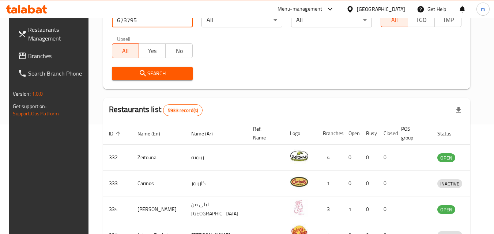
type input "673795"
click at [141, 71] on icon "submit" at bounding box center [142, 73] width 9 height 9
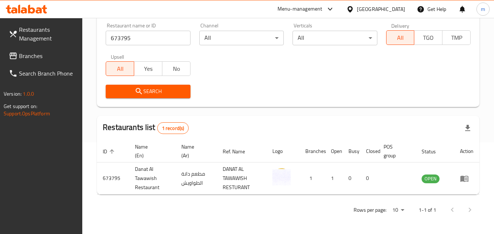
scroll to position [92, 0]
click at [388, 8] on div "[GEOGRAPHIC_DATA]" at bounding box center [381, 9] width 48 height 8
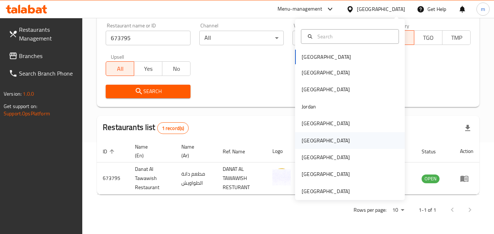
click at [311, 140] on div "[GEOGRAPHIC_DATA]" at bounding box center [326, 140] width 60 height 17
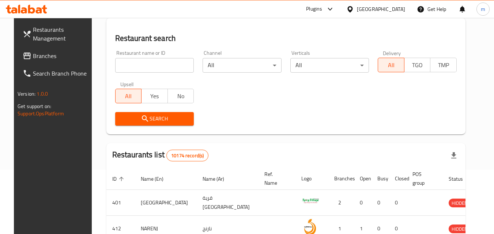
scroll to position [92, 0]
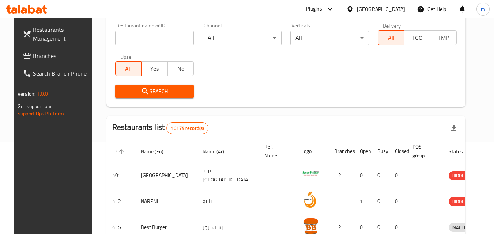
drag, startPoint x: 36, startPoint y: 56, endPoint x: 33, endPoint y: 59, distance: 4.9
click at [36, 56] on span "Branches" at bounding box center [62, 56] width 58 height 9
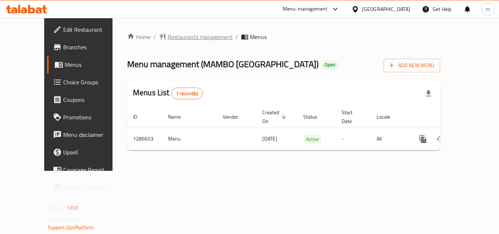
click at [173, 39] on span "Restaurants management" at bounding box center [200, 37] width 65 height 9
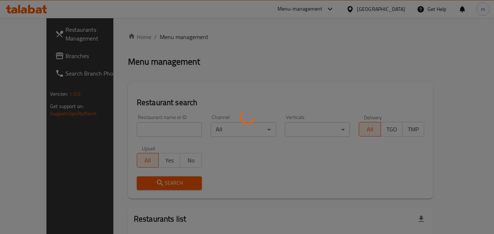
click at [129, 124] on div at bounding box center [247, 117] width 494 height 234
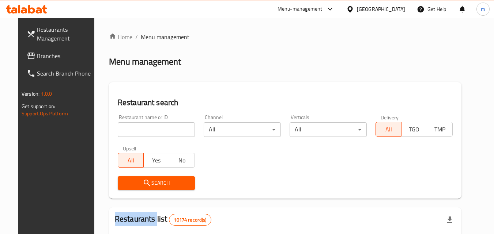
click at [129, 124] on div at bounding box center [247, 117] width 494 height 234
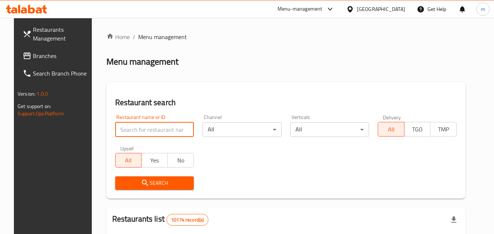
click at [129, 124] on input "search" at bounding box center [154, 129] width 79 height 15
paste input "696436"
type input "696436"
click button "Search" at bounding box center [154, 183] width 79 height 14
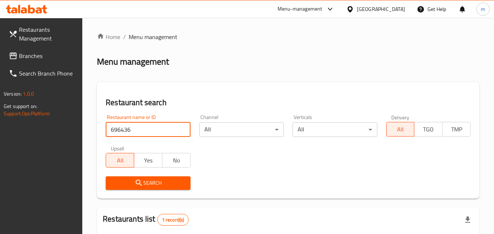
scroll to position [92, 0]
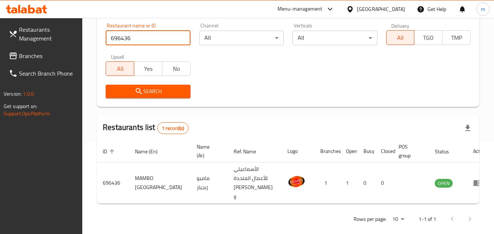
click at [394, 6] on div "[GEOGRAPHIC_DATA]" at bounding box center [381, 9] width 48 height 8
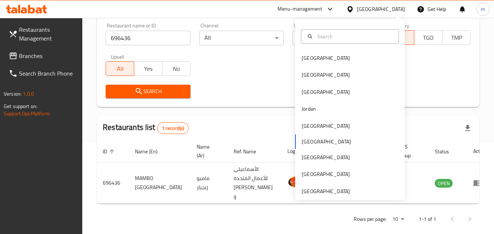
click at [250, 63] on div "Restaurant name or ID 696436 Restaurant name or ID Channel All ​ Verticals All …" at bounding box center [287, 61] width 373 height 84
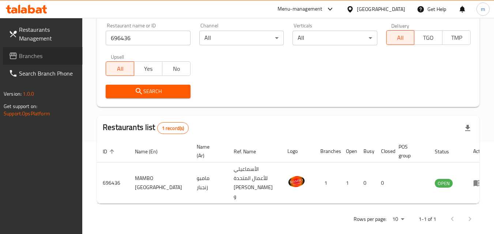
click at [35, 54] on span "Branches" at bounding box center [48, 56] width 58 height 9
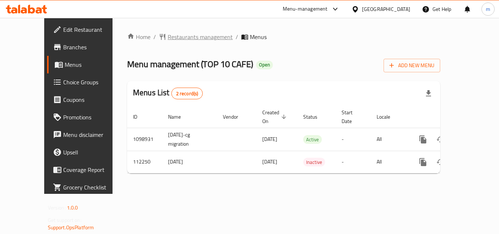
click at [177, 41] on span "Restaurants management" at bounding box center [200, 37] width 65 height 9
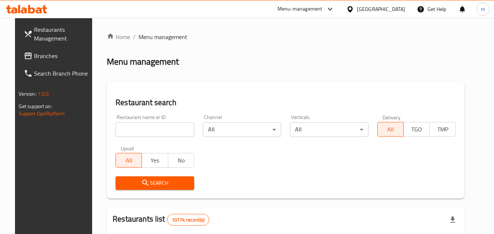
click at [139, 127] on input "search" at bounding box center [154, 129] width 79 height 15
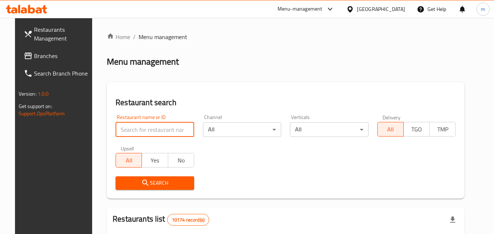
click at [139, 127] on input "search" at bounding box center [154, 129] width 79 height 15
paste input "604804"
type input "604804"
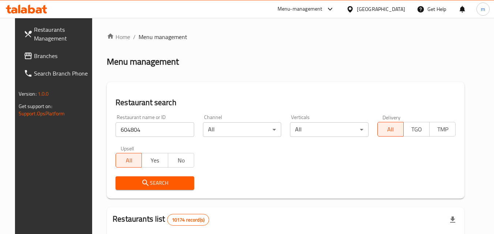
click at [152, 181] on span "Search" at bounding box center [154, 183] width 67 height 9
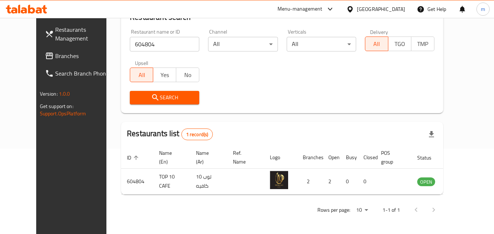
scroll to position [85, 0]
click at [396, 5] on div "[GEOGRAPHIC_DATA]" at bounding box center [381, 9] width 48 height 8
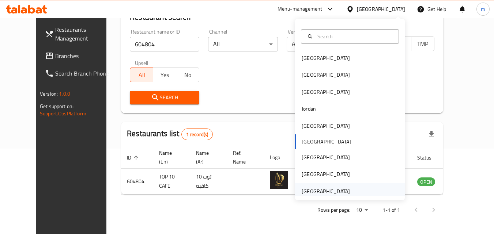
click at [323, 188] on div "[GEOGRAPHIC_DATA]" at bounding box center [325, 191] width 48 height 8
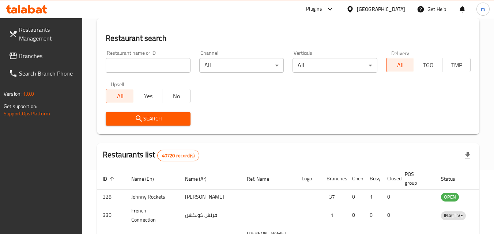
scroll to position [85, 0]
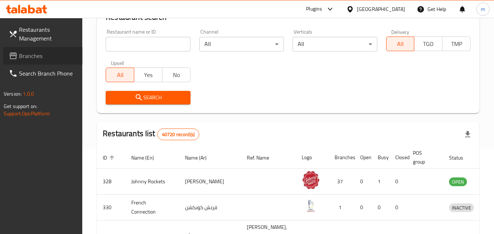
click at [31, 57] on span "Branches" at bounding box center [48, 56] width 58 height 9
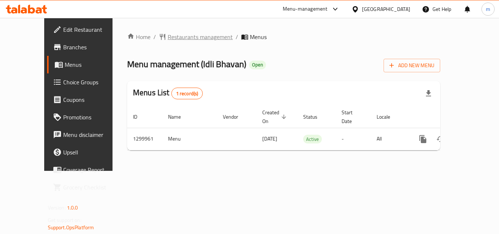
click at [176, 37] on span "Restaurants management" at bounding box center [200, 37] width 65 height 9
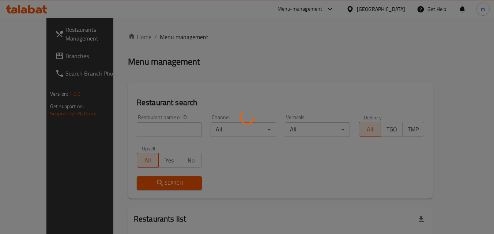
click at [122, 131] on div at bounding box center [247, 117] width 494 height 234
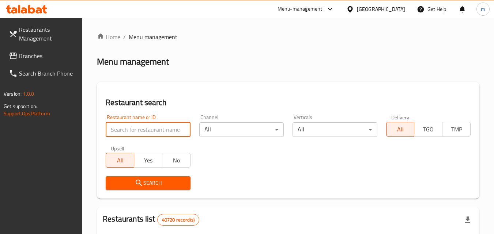
click at [122, 131] on input "search" at bounding box center [148, 129] width 84 height 15
paste input "701511"
type input "701511"
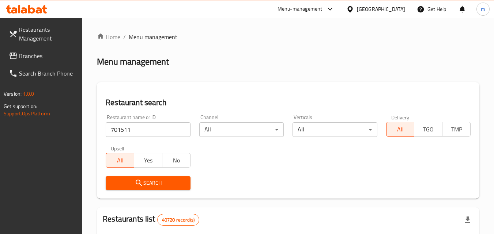
click at [147, 180] on span "Search" at bounding box center [147, 183] width 73 height 9
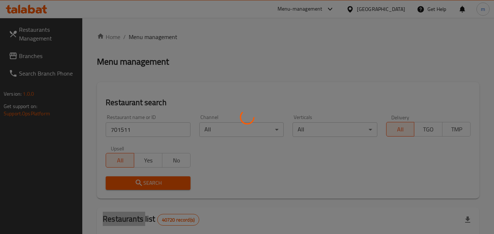
drag, startPoint x: 147, startPoint y: 180, endPoint x: 281, endPoint y: 110, distance: 151.1
click at [147, 180] on div at bounding box center [247, 117] width 494 height 234
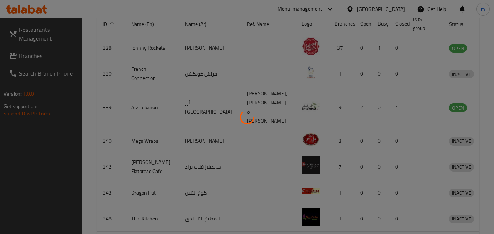
scroll to position [85, 0]
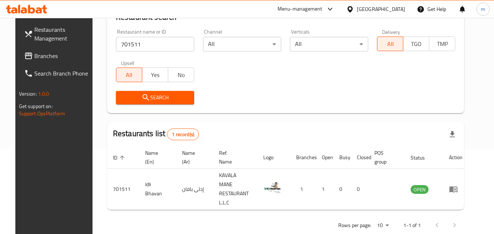
click at [362, 9] on div "[GEOGRAPHIC_DATA]" at bounding box center [381, 9] width 48 height 8
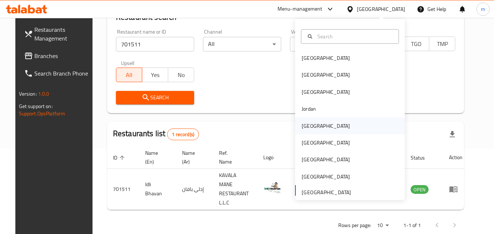
click at [308, 123] on div "[GEOGRAPHIC_DATA]" at bounding box center [325, 126] width 48 height 8
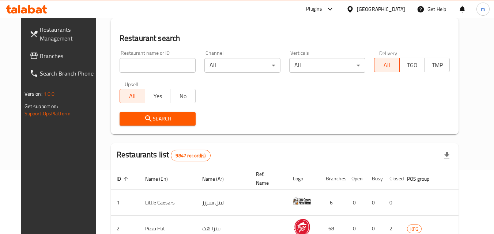
scroll to position [85, 0]
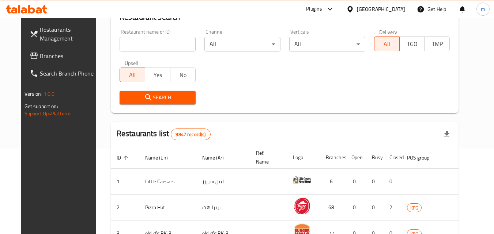
click at [40, 58] on span "Branches" at bounding box center [69, 56] width 58 height 9
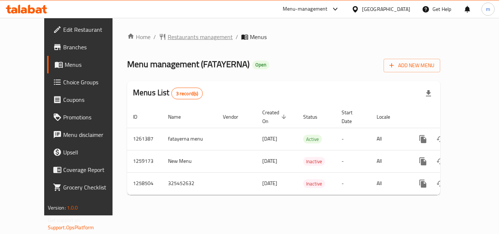
click at [168, 38] on span "Restaurants management" at bounding box center [200, 37] width 65 height 9
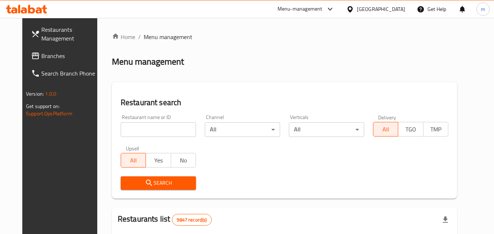
click at [131, 131] on input "search" at bounding box center [158, 129] width 75 height 15
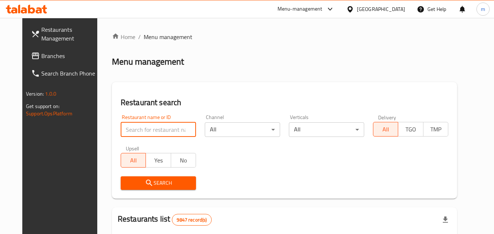
click at [131, 131] on input "search" at bounding box center [158, 129] width 75 height 15
paste input "684028"
type input "684028"
click button "Search" at bounding box center [158, 183] width 75 height 14
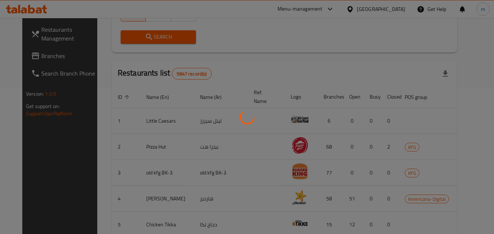
scroll to position [92, 0]
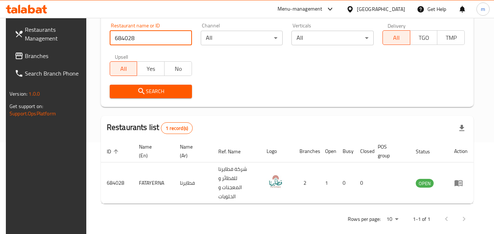
click at [32, 52] on span "Branches" at bounding box center [54, 56] width 58 height 9
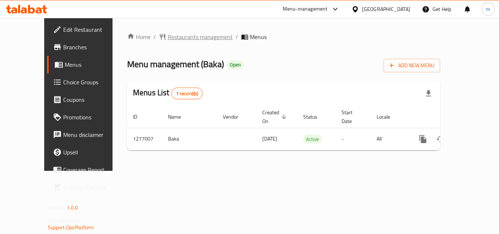
click at [169, 37] on span "Restaurants management" at bounding box center [200, 37] width 65 height 9
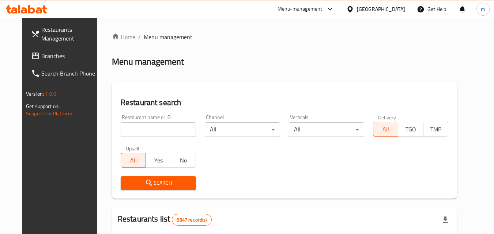
click at [132, 129] on input "search" at bounding box center [158, 129] width 75 height 15
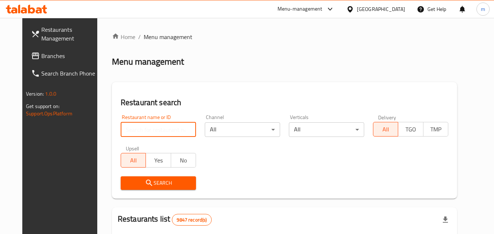
paste input "692260"
type input "692260"
click button "Search" at bounding box center [158, 183] width 75 height 14
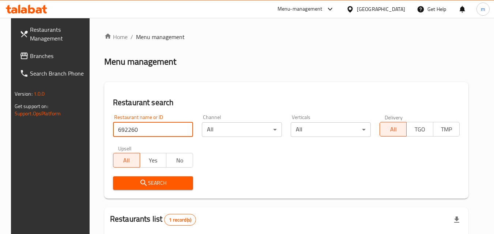
click at [155, 181] on span "Search" at bounding box center [153, 183] width 68 height 9
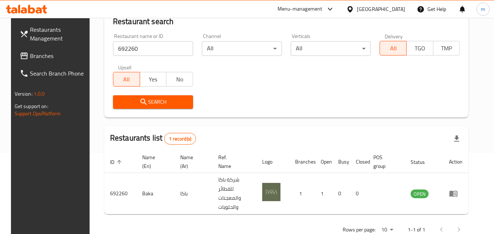
scroll to position [92, 0]
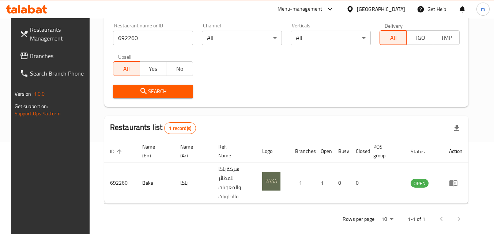
click at [403, 5] on div "Kuwait" at bounding box center [381, 9] width 48 height 8
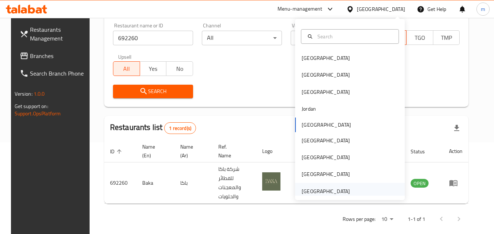
click at [326, 189] on div "[GEOGRAPHIC_DATA]" at bounding box center [325, 191] width 48 height 8
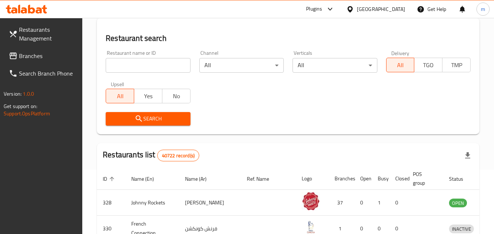
scroll to position [92, 0]
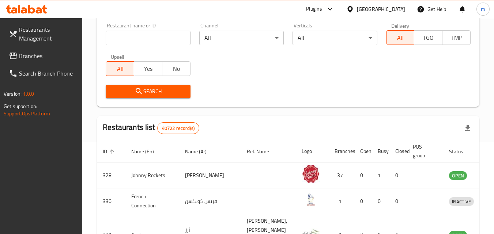
click at [37, 58] on span "Branches" at bounding box center [48, 56] width 58 height 9
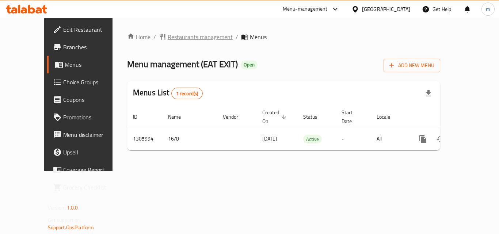
click at [169, 40] on span "Restaurants management" at bounding box center [200, 37] width 65 height 9
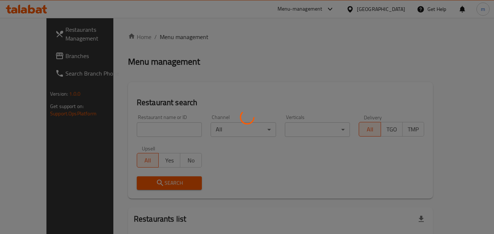
click at [132, 130] on div at bounding box center [247, 117] width 494 height 234
click at [132, 130] on div "Home / Menu management Menu management Restaurant search Restaurant name or ID …" at bounding box center [280, 163] width 305 height 260
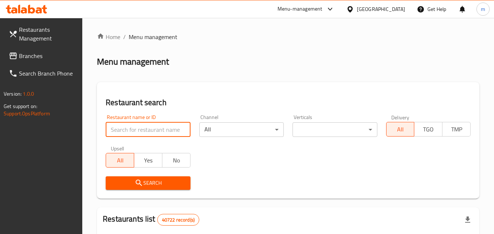
click at [132, 130] on input "search" at bounding box center [148, 129] width 84 height 15
paste input "703815"
type input "703815"
click button "Search" at bounding box center [148, 183] width 84 height 14
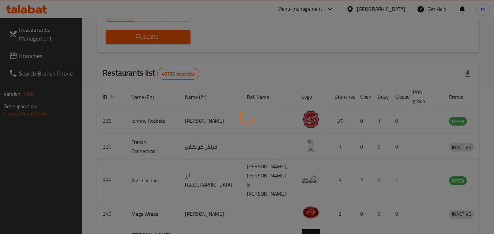
scroll to position [85, 0]
